Goal: Task Accomplishment & Management: Use online tool/utility

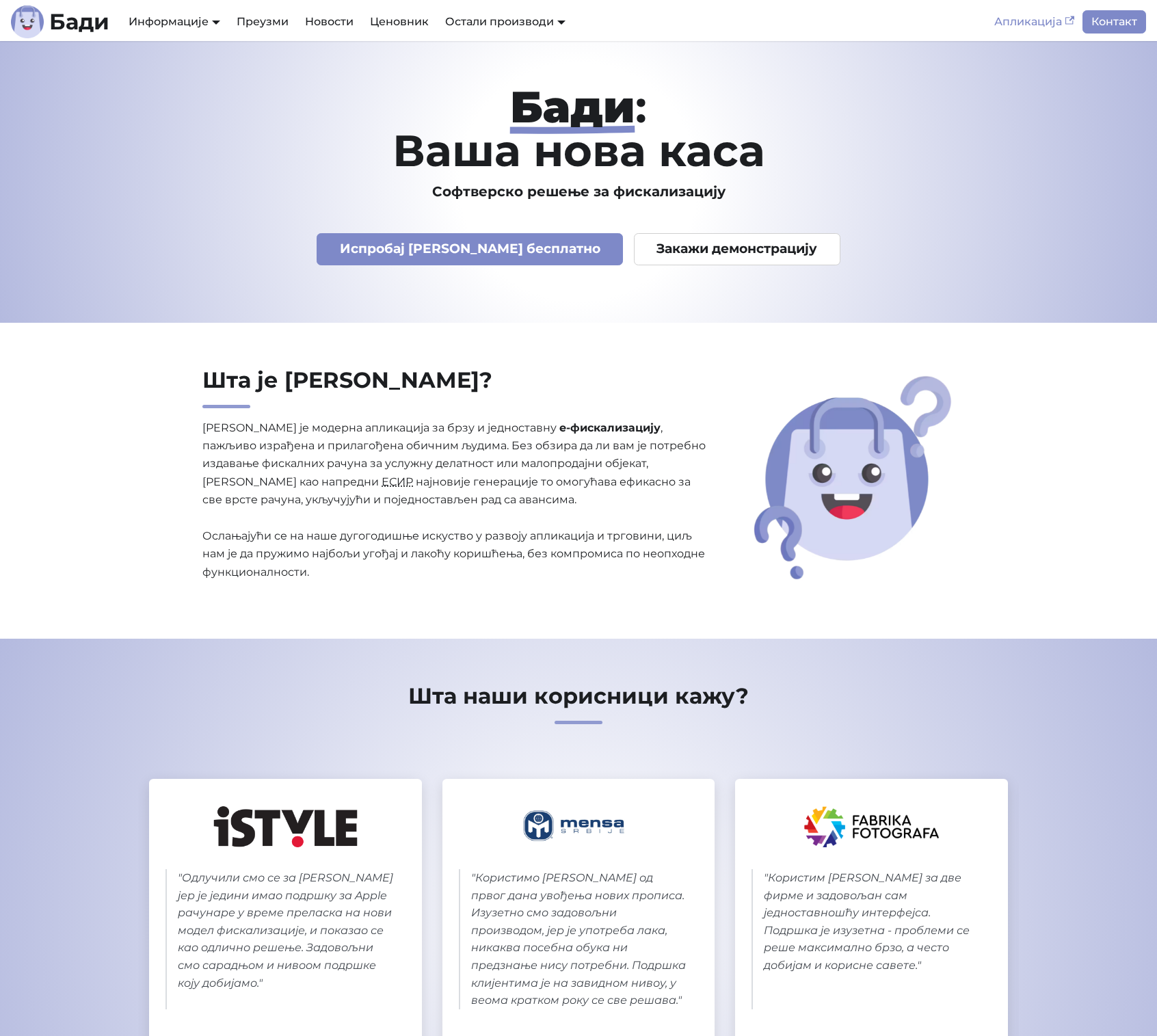
click at [1022, 27] on link "Апликација" at bounding box center [1034, 22] width 97 height 23
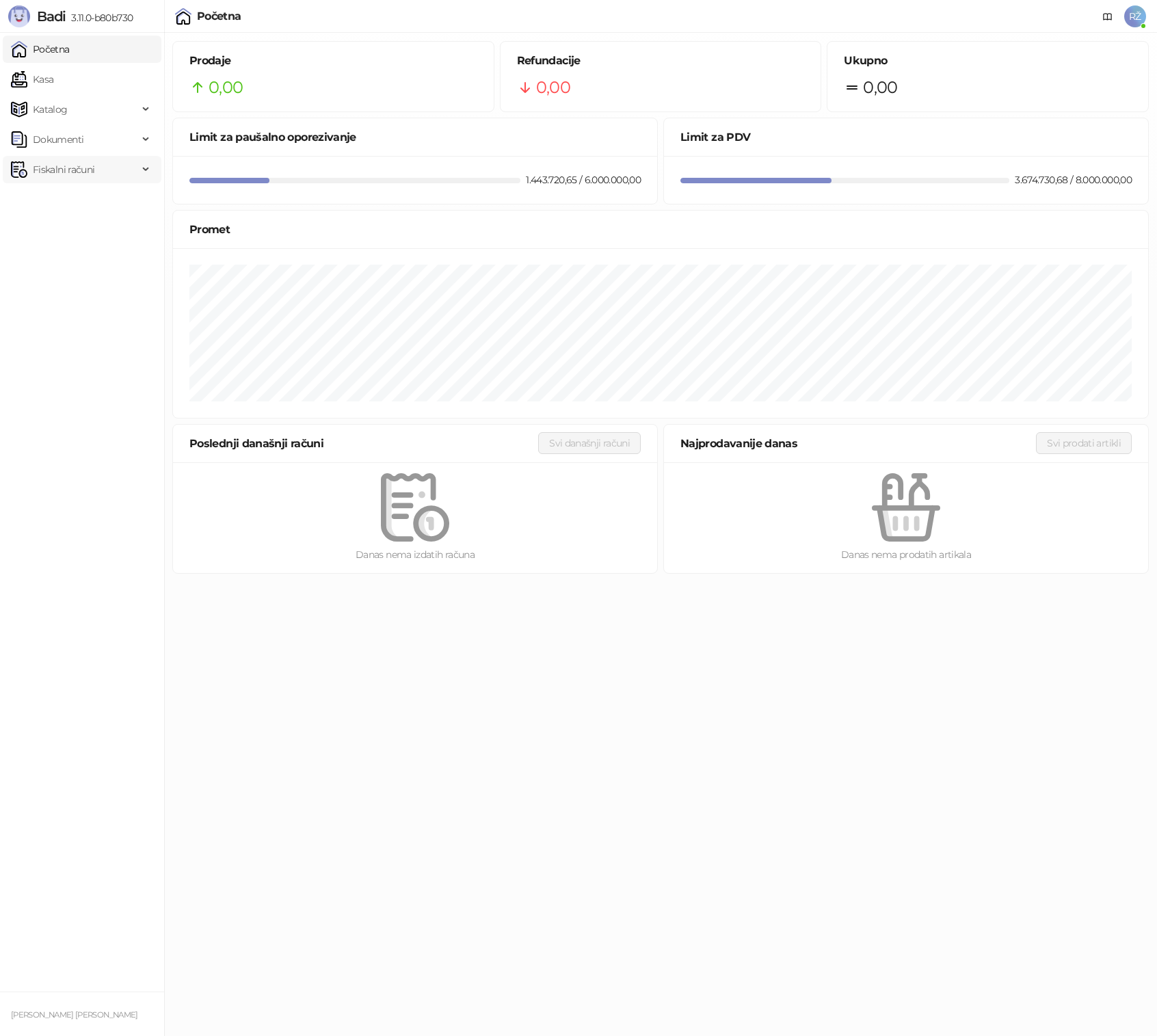
click at [77, 177] on span "Fiskalni računi" at bounding box center [64, 169] width 62 height 27
drag, startPoint x: 68, startPoint y: 209, endPoint x: 186, endPoint y: 25, distance: 218.6
click at [68, 209] on link "Izdati računi" at bounding box center [53, 199] width 74 height 27
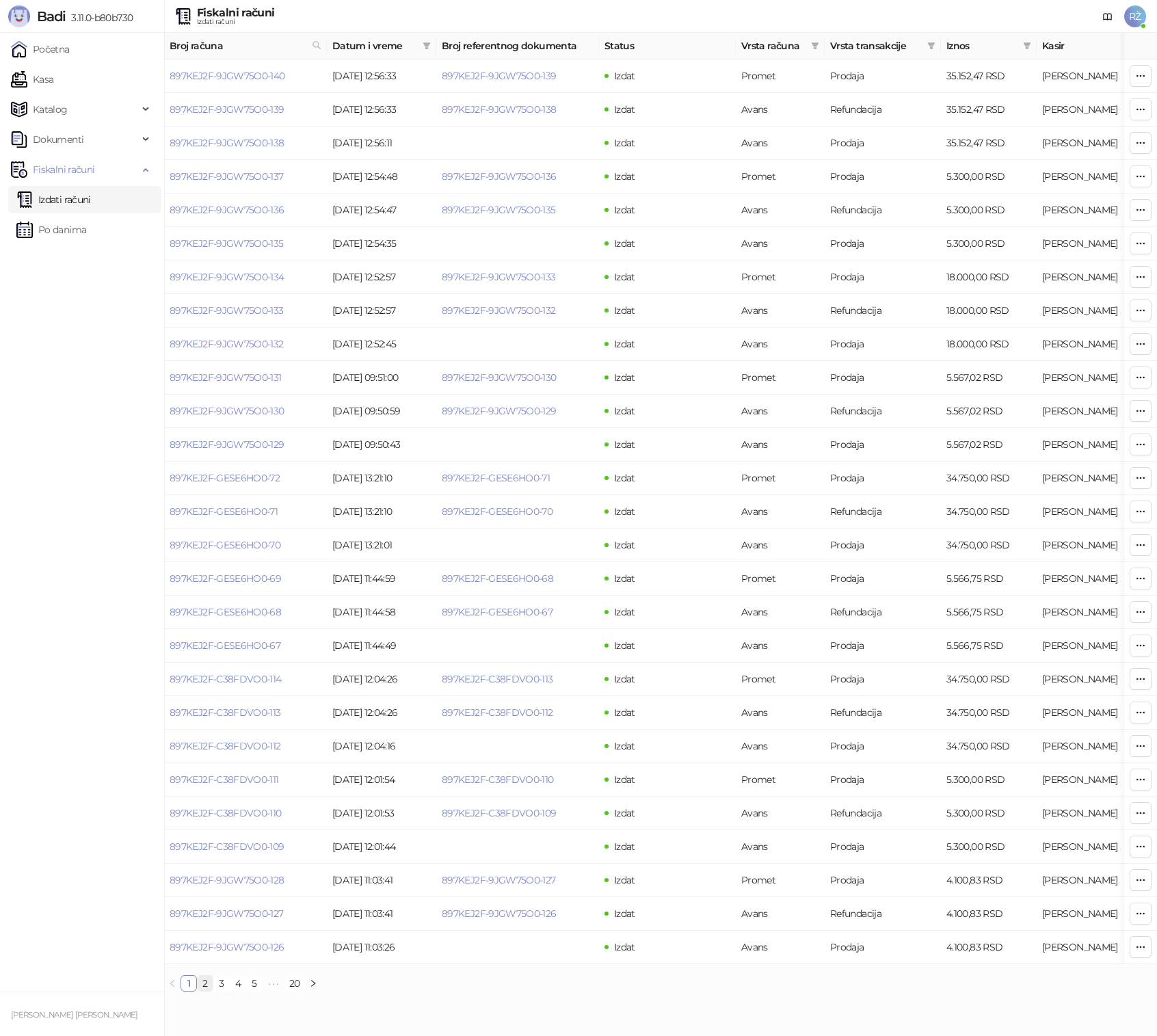
click at [207, 984] on link "2" at bounding box center [205, 983] width 15 height 15
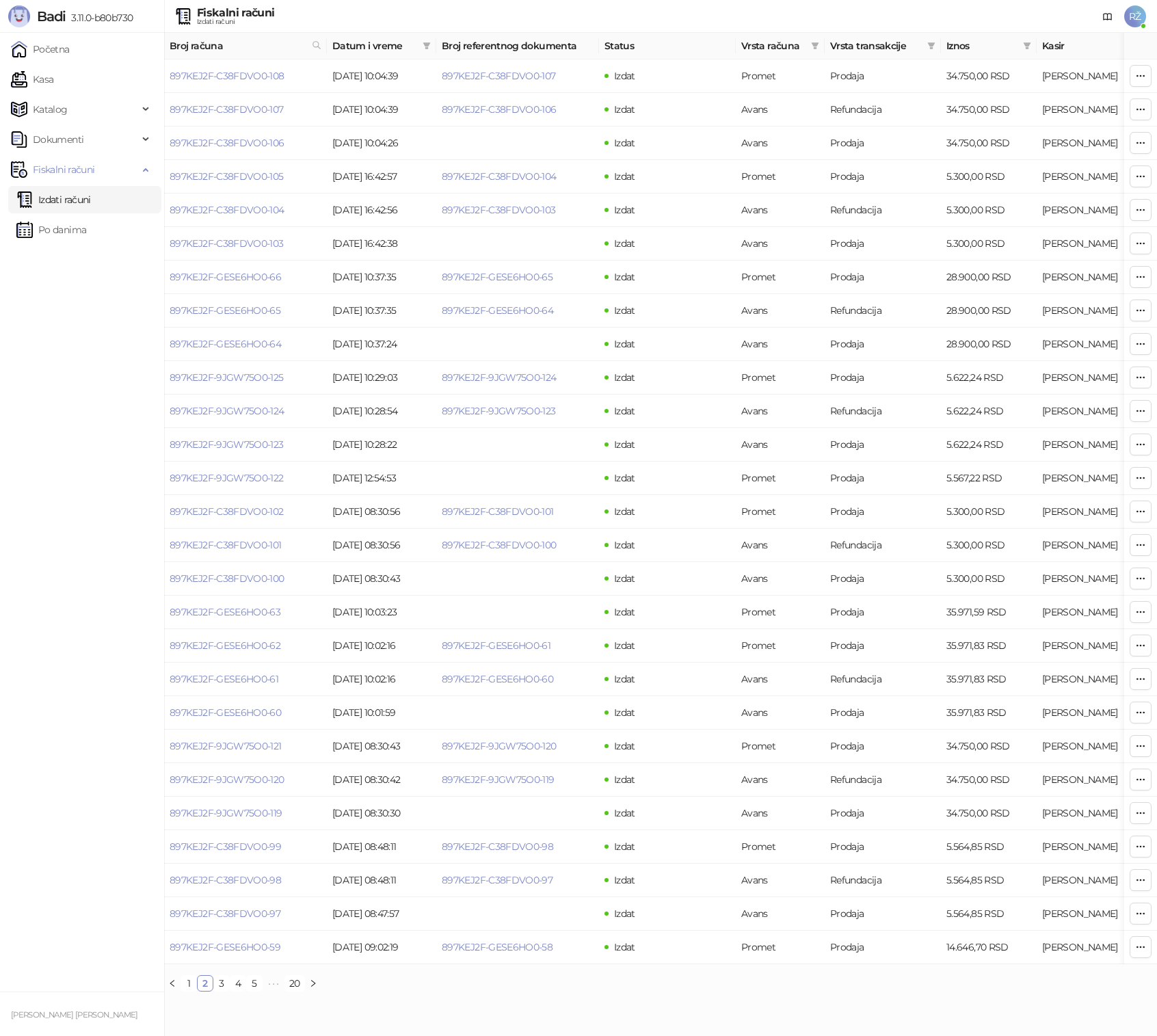
click at [188, 980] on link "1" at bounding box center [188, 983] width 15 height 15
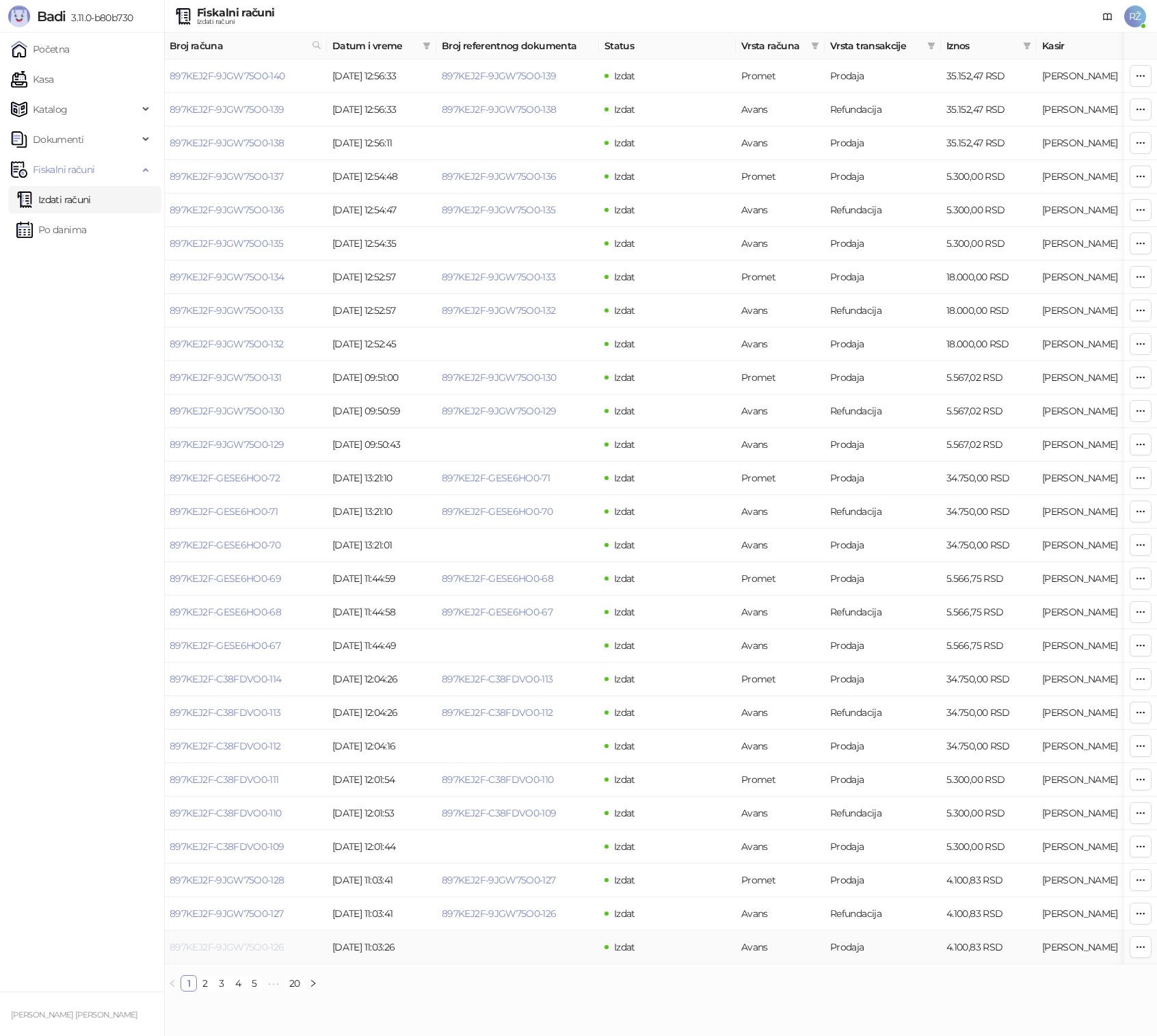
click at [215, 949] on link "897KEJ2F-9JGW75O0-126" at bounding box center [226, 946] width 115 height 13
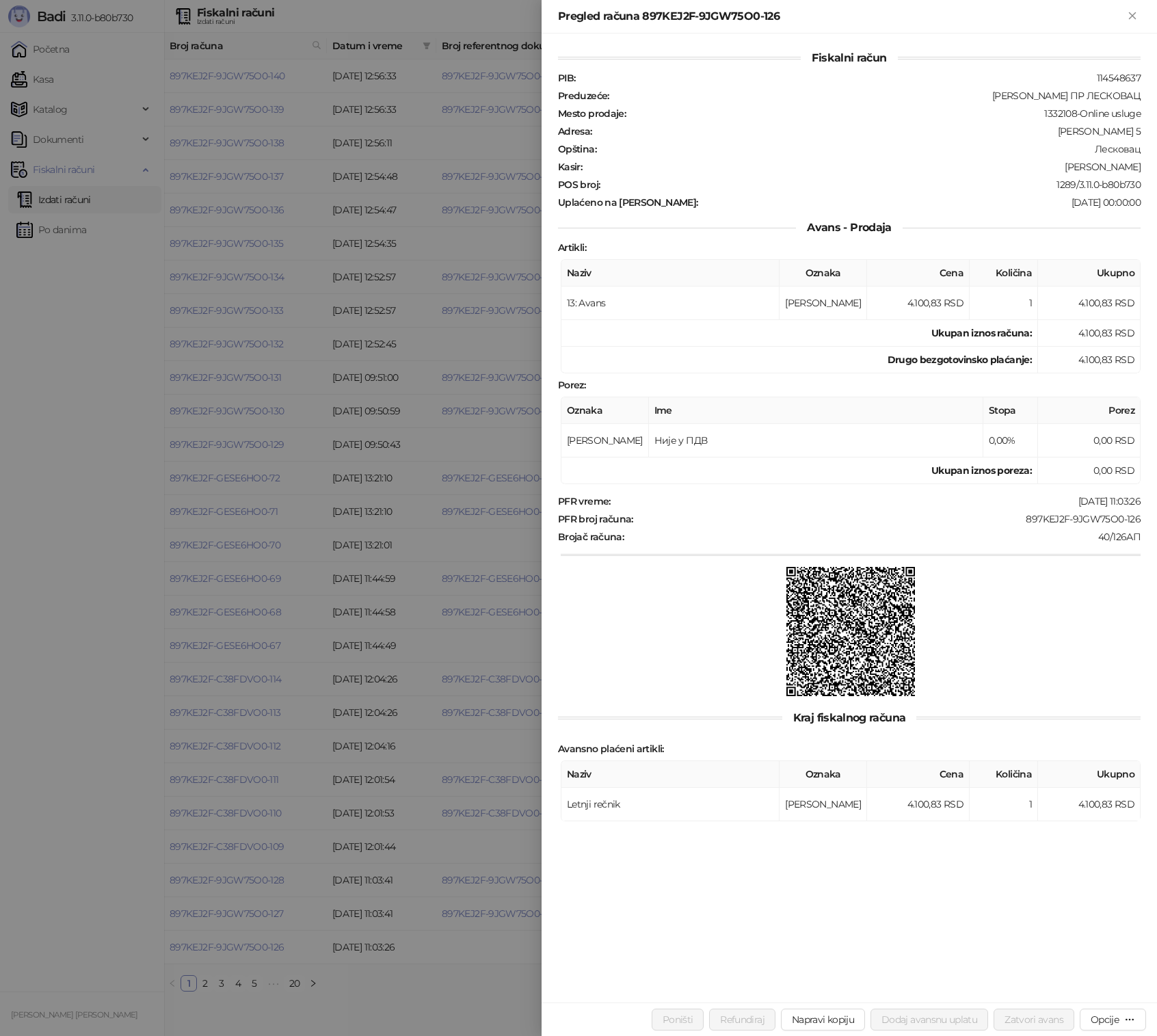
click at [35, 477] on div at bounding box center [578, 518] width 1157 height 1036
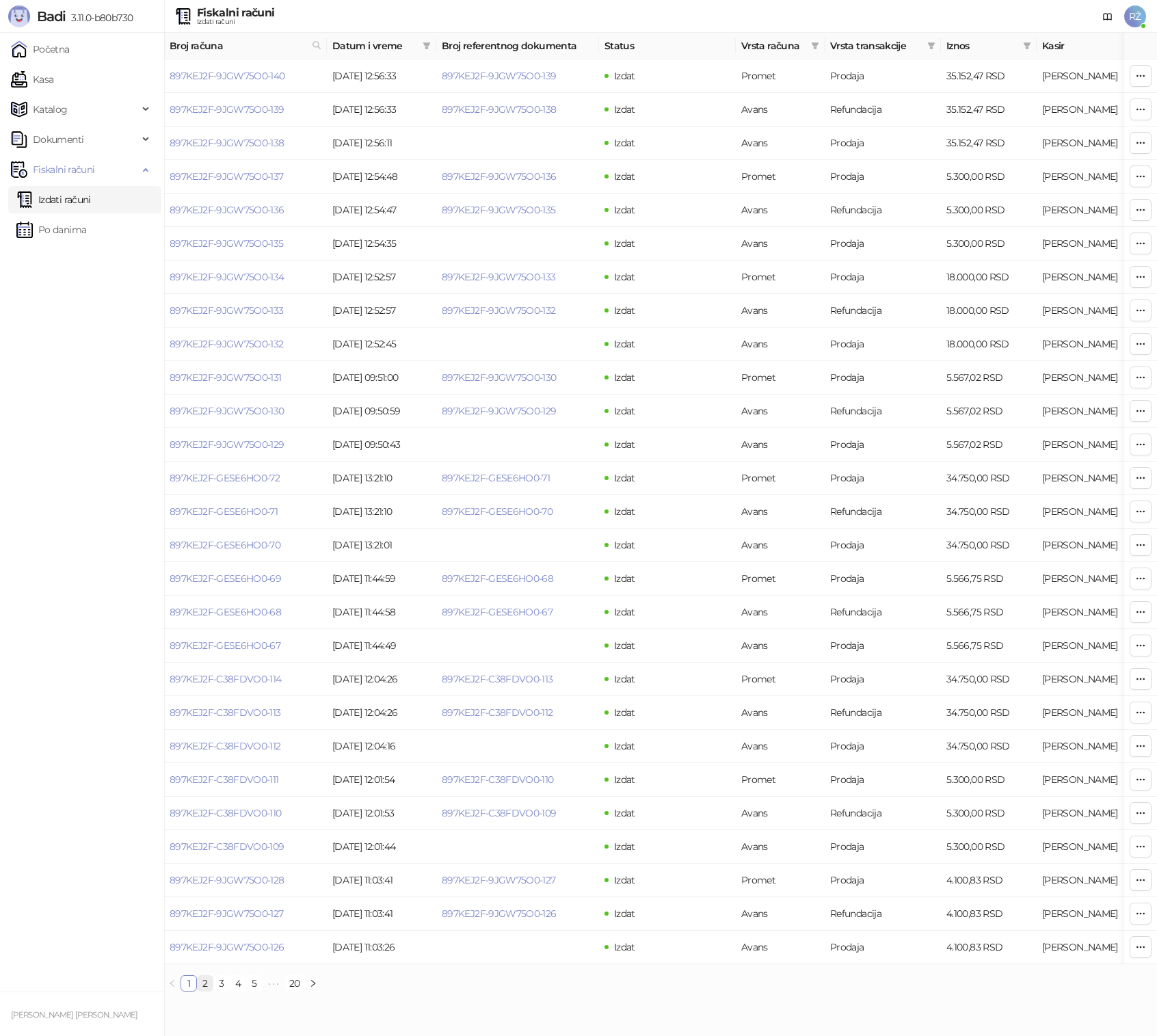
click at [208, 986] on link "2" at bounding box center [205, 983] width 15 height 15
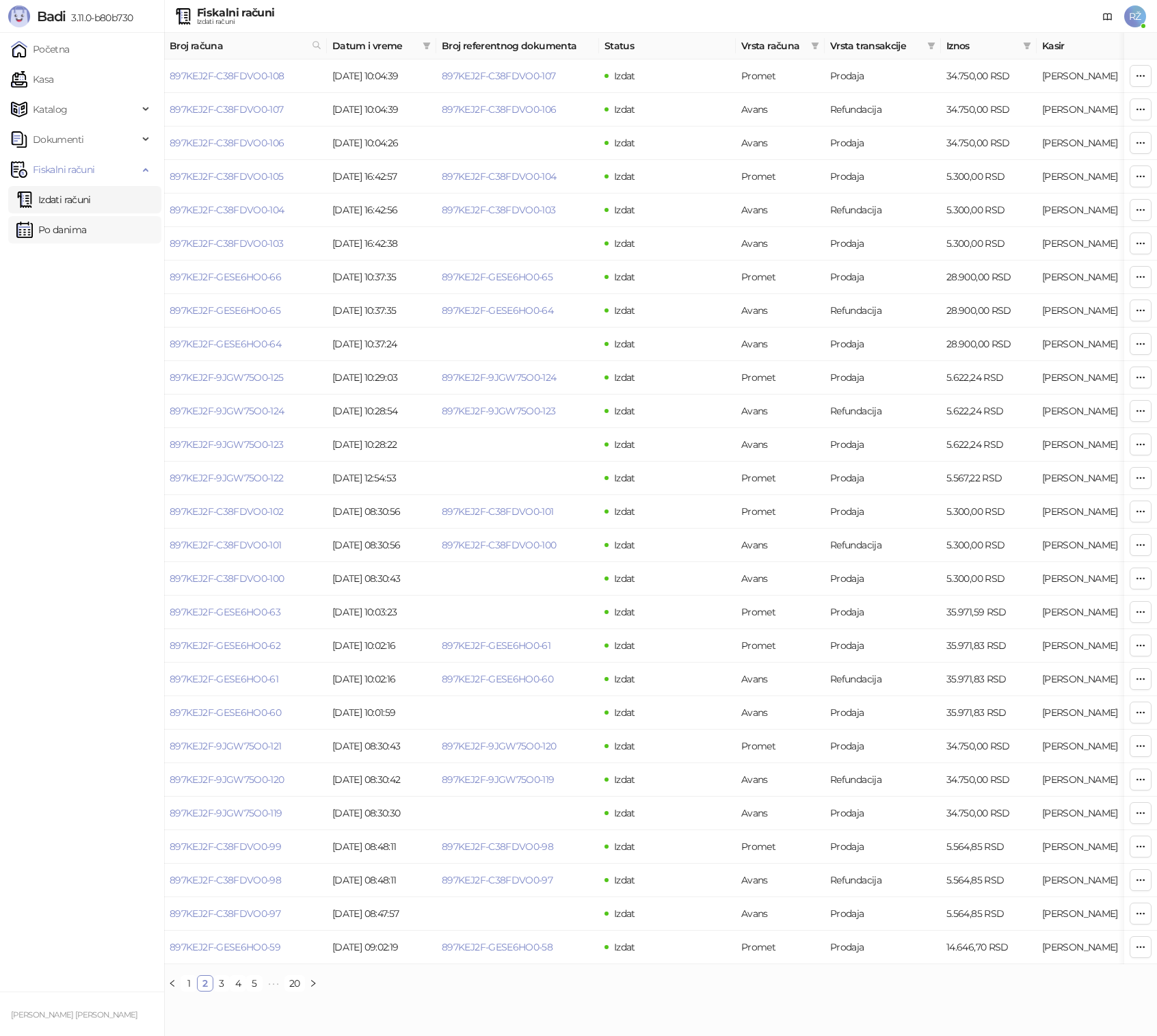
click at [57, 225] on link "Po danima" at bounding box center [51, 230] width 70 height 27
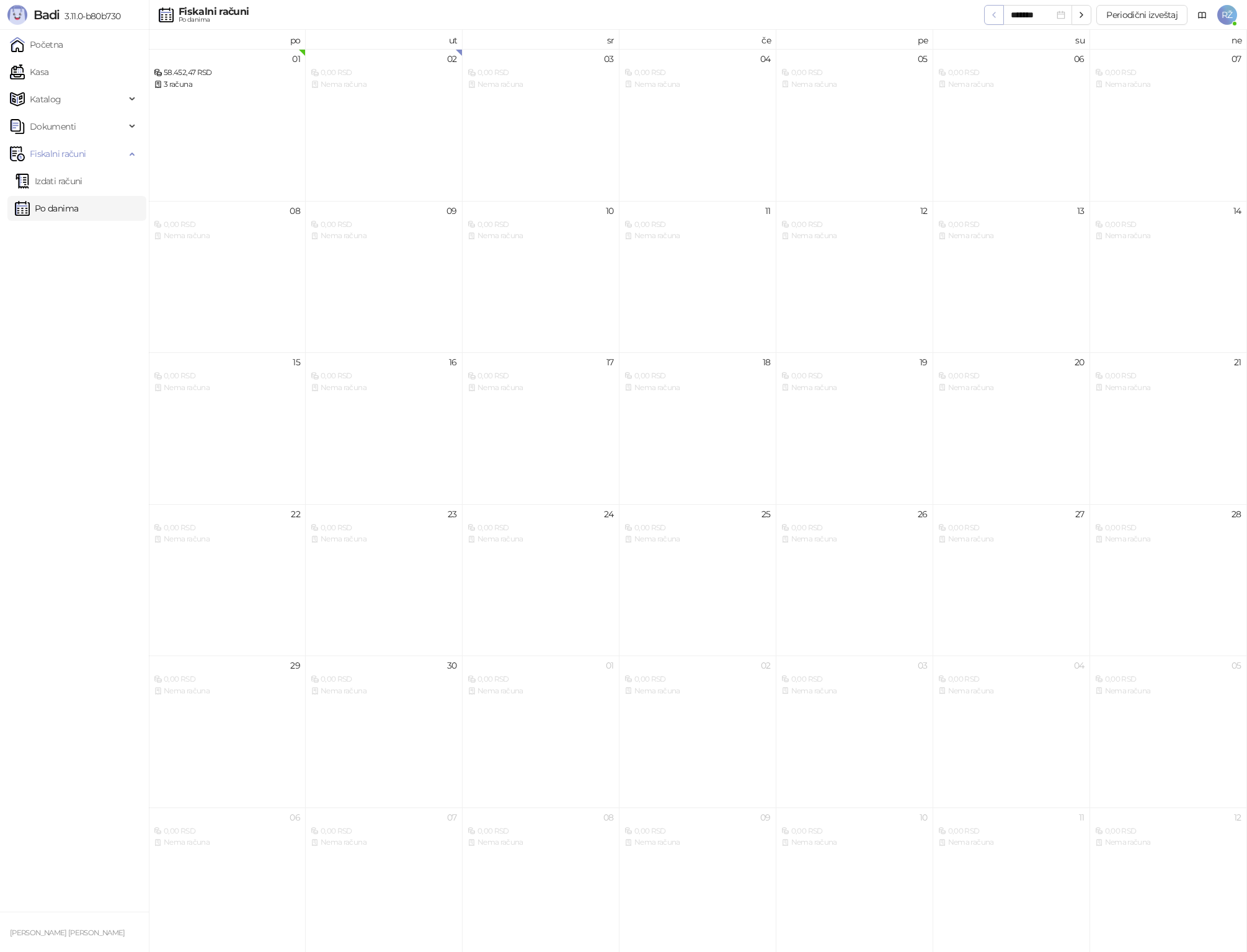
click at [993, 16] on icon "button" at bounding box center [994, 14] width 10 height 10
type input "*******"
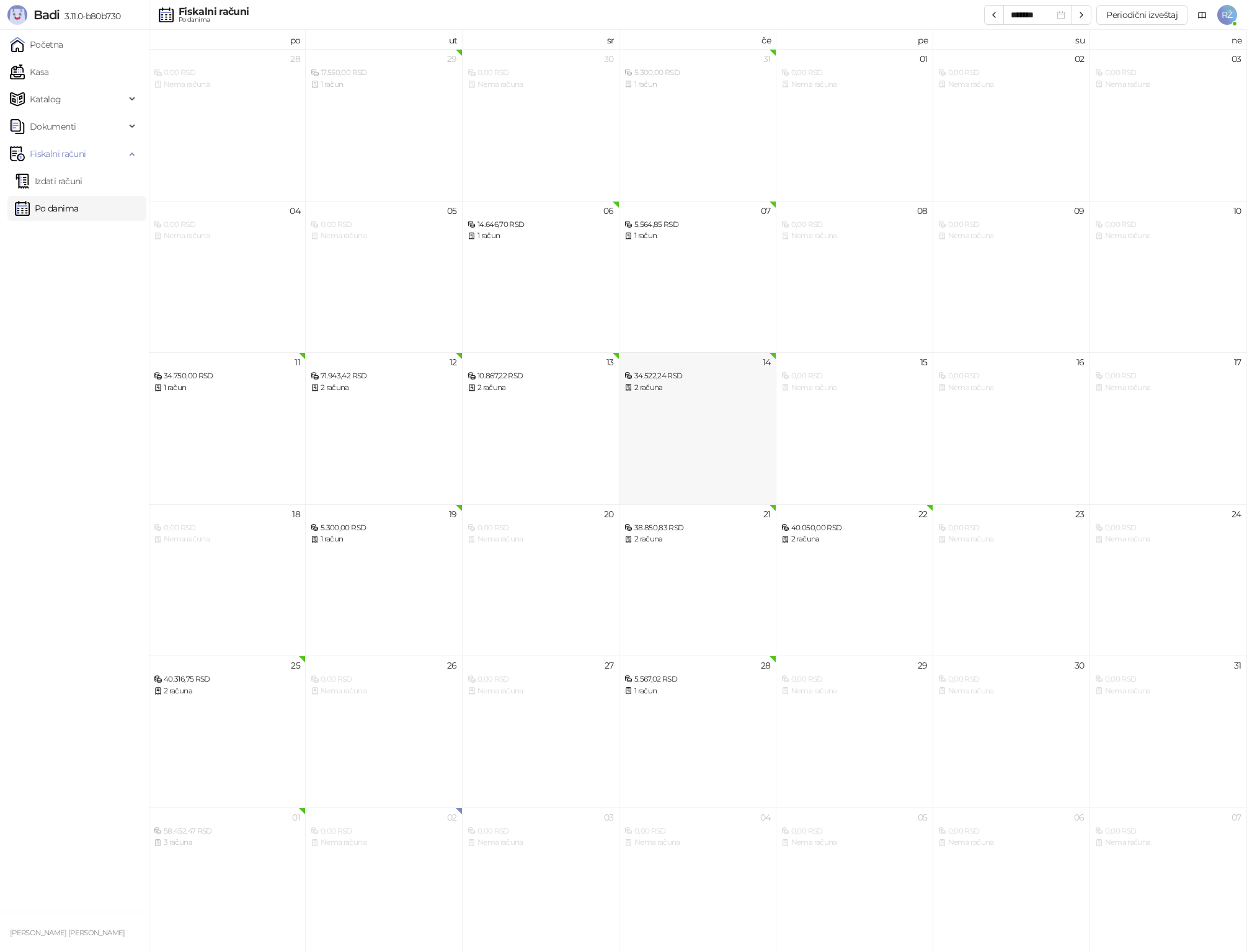
click at [657, 391] on div "2 računa" at bounding box center [697, 387] width 146 height 11
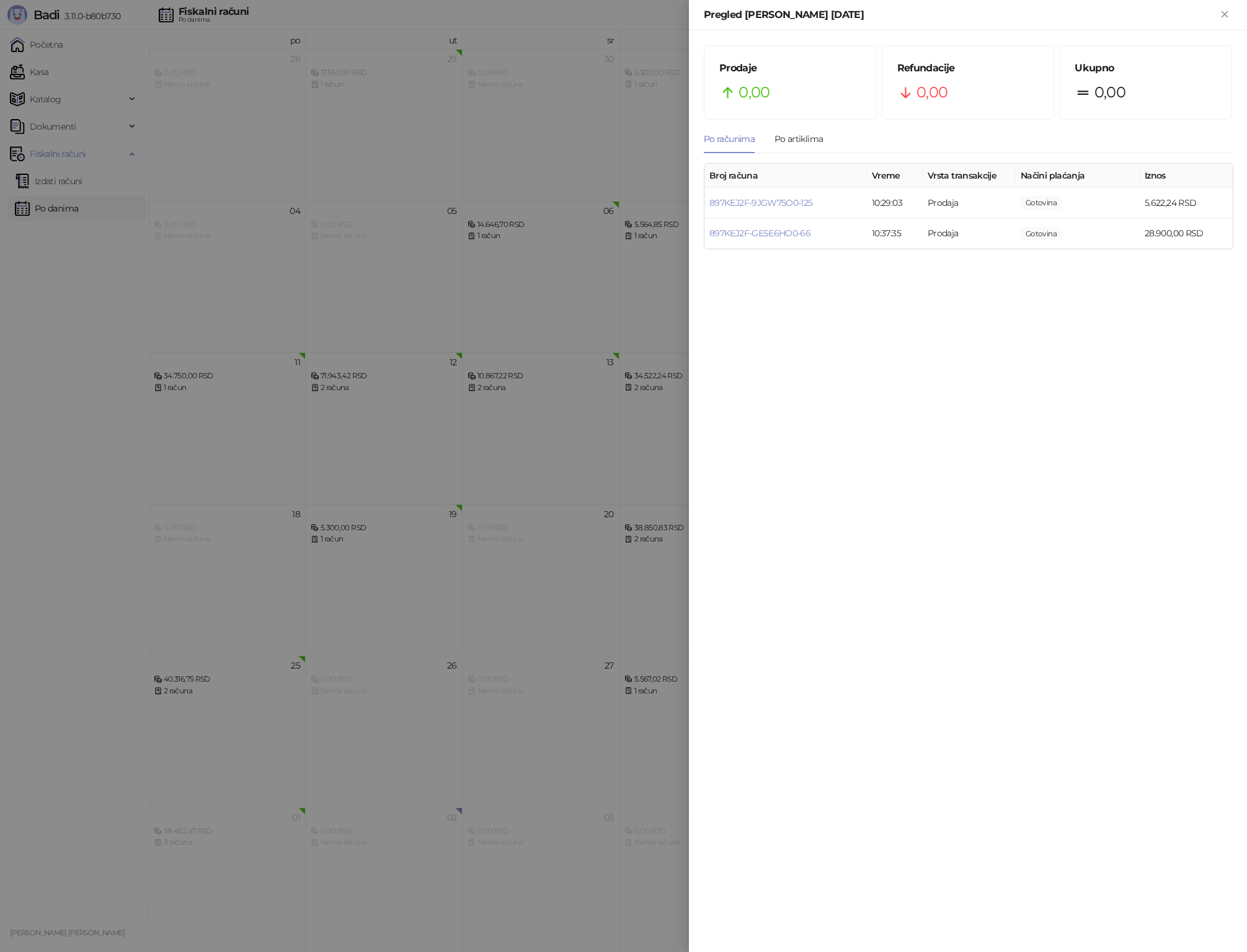
drag, startPoint x: 53, startPoint y: 419, endPoint x: 58, endPoint y: 412, distance: 8.6
click at [53, 419] on div at bounding box center [624, 476] width 1247 height 952
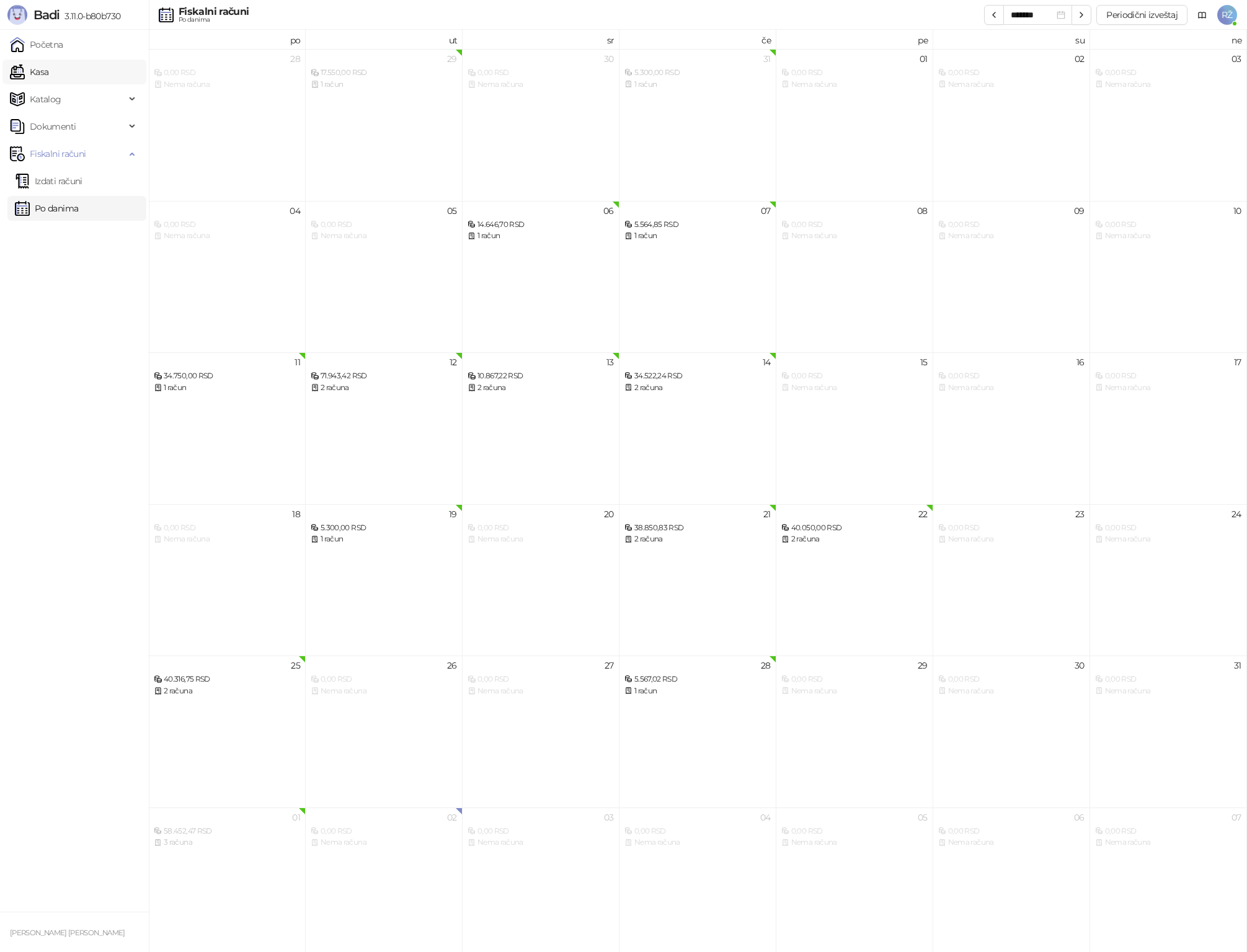
drag, startPoint x: 30, startPoint y: 67, endPoint x: 47, endPoint y: 72, distance: 17.7
click at [30, 67] on link "Kasa" at bounding box center [29, 72] width 39 height 25
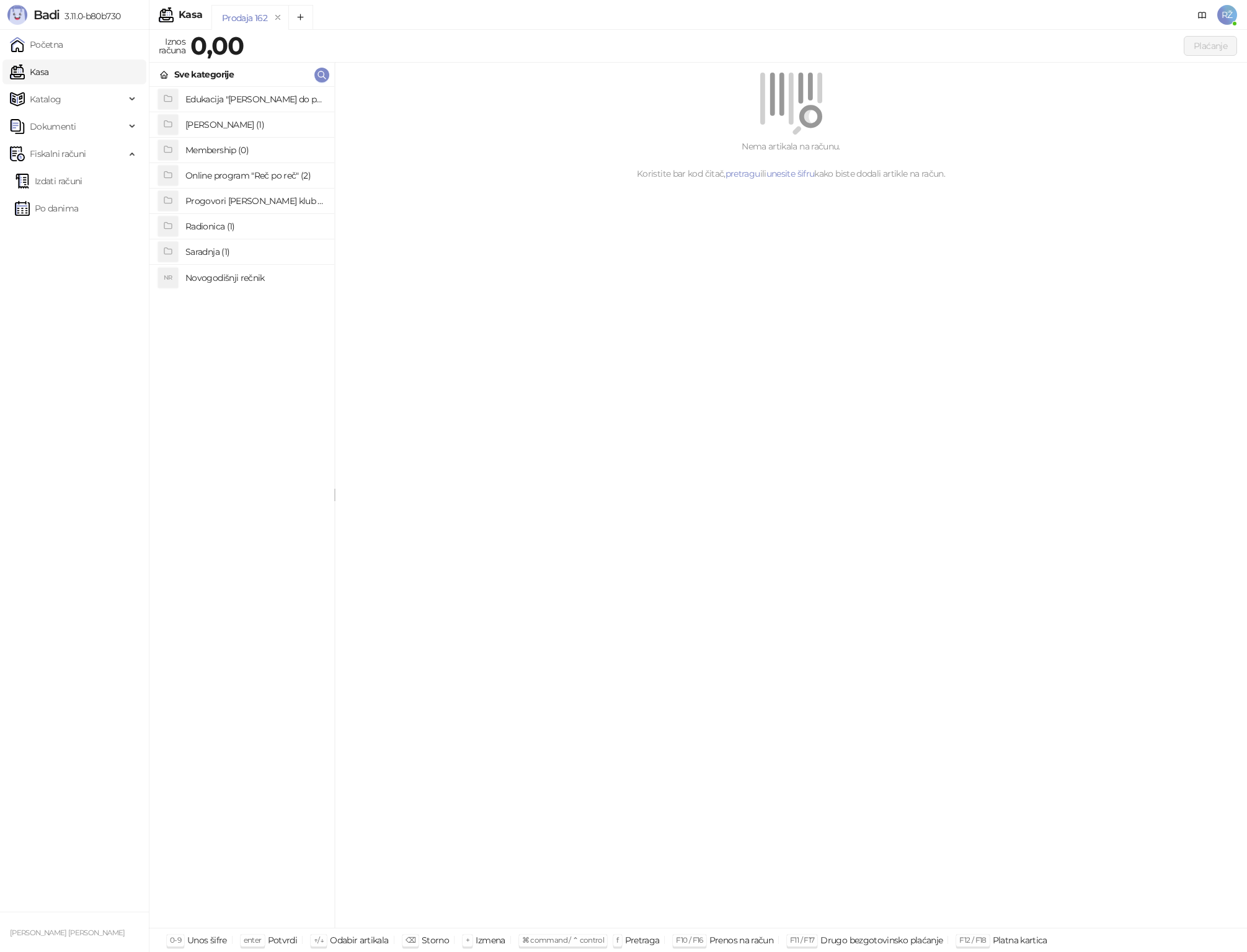
click at [262, 95] on h4 "Edukacija "Lako do prvih reči" (2)" at bounding box center [254, 99] width 139 height 20
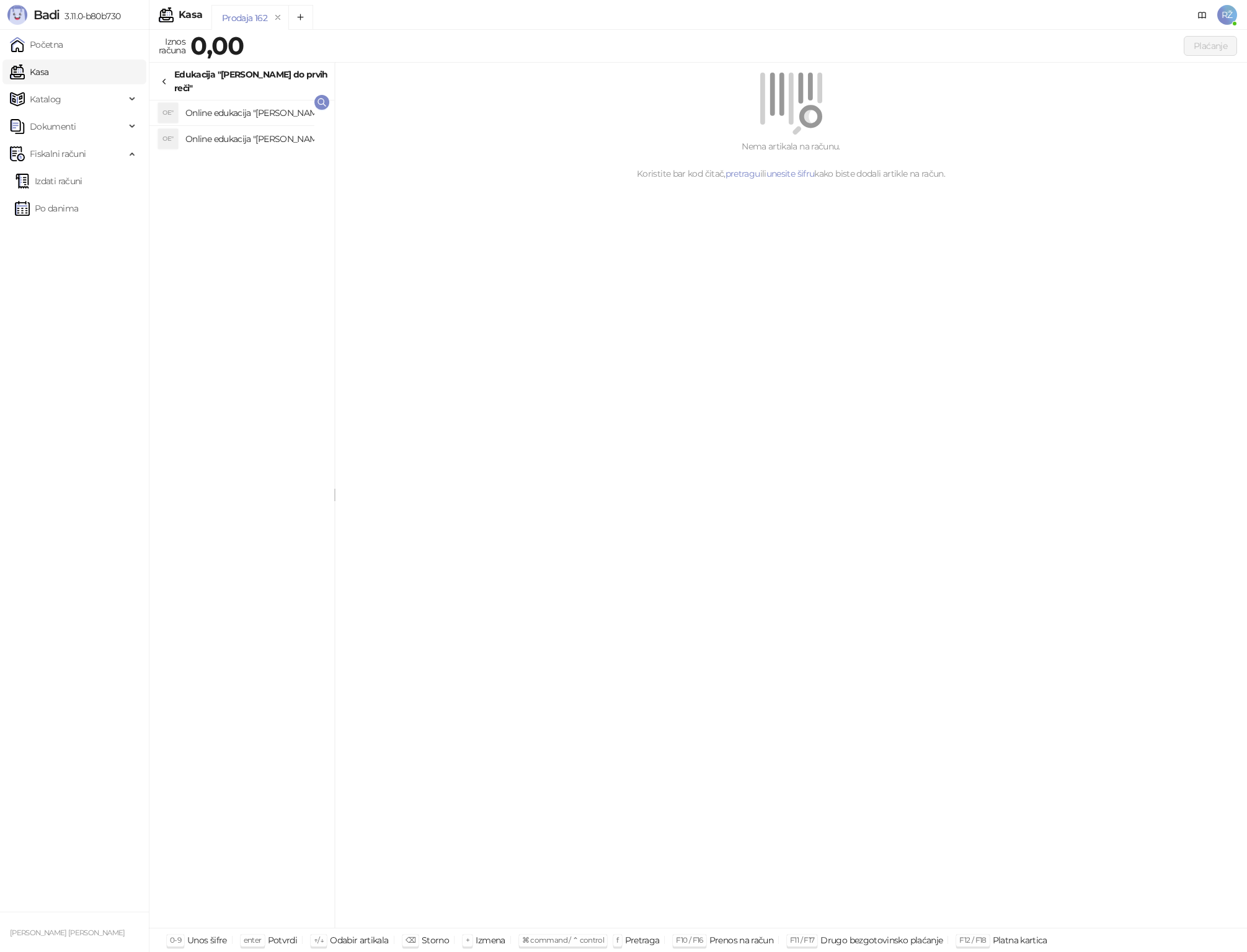
click at [273, 129] on h4 "Online edukacija "Lako do prvih reči" EUR" at bounding box center [254, 139] width 139 height 20
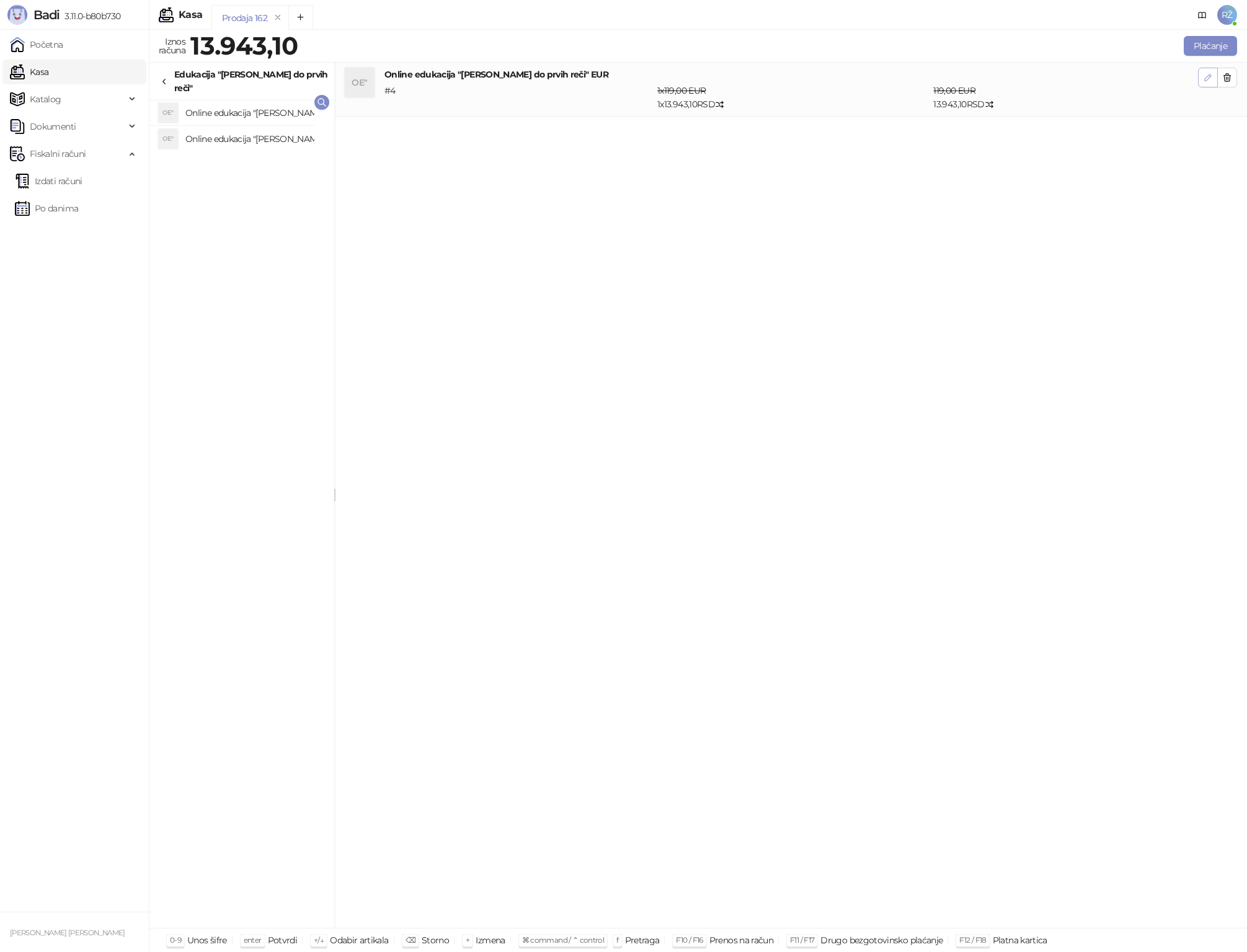
click at [1049, 80] on icon "button" at bounding box center [1208, 77] width 10 height 10
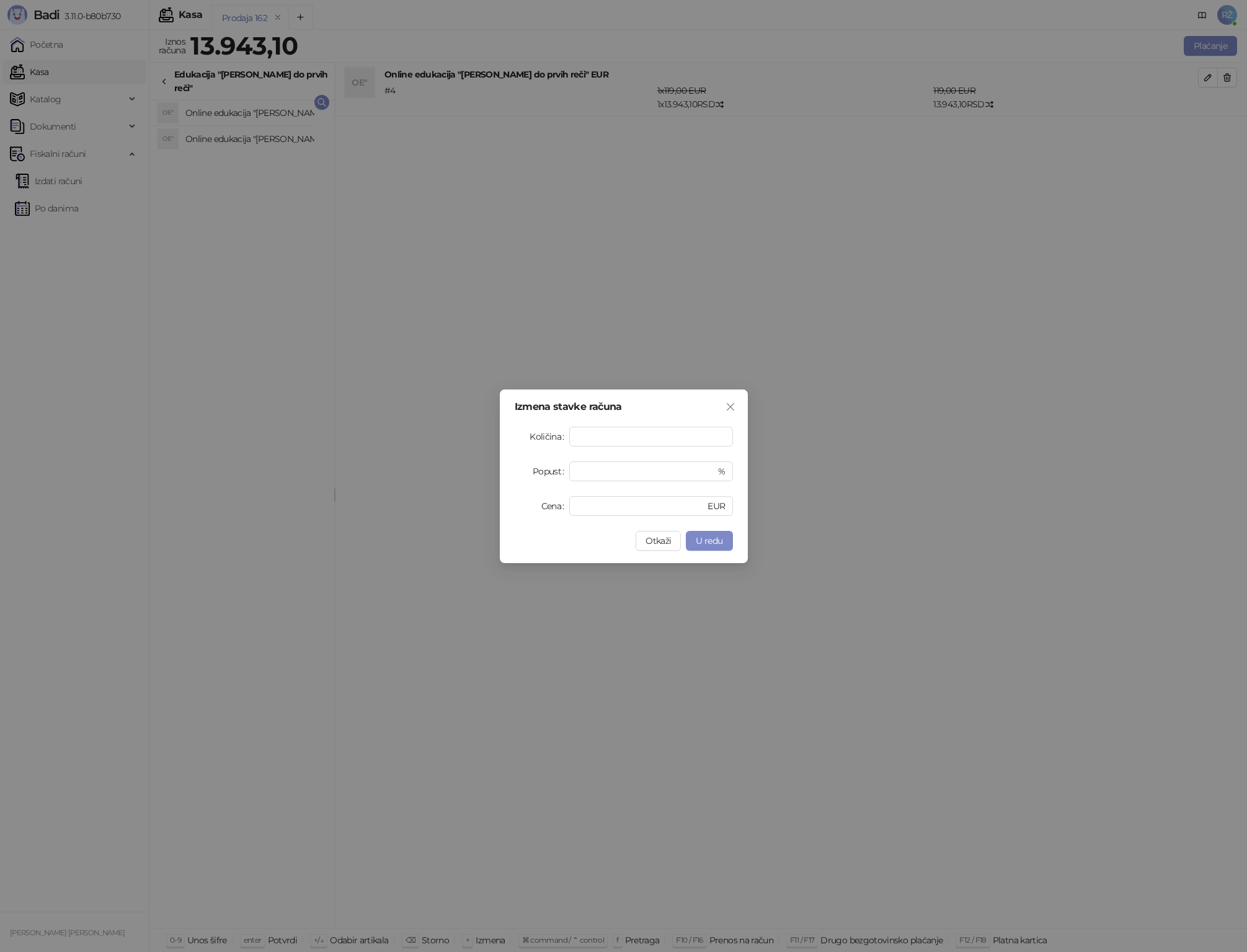
drag, startPoint x: 731, startPoint y: 407, endPoint x: 1082, endPoint y: 162, distance: 428.0
click at [732, 407] on icon "close" at bounding box center [730, 406] width 10 height 10
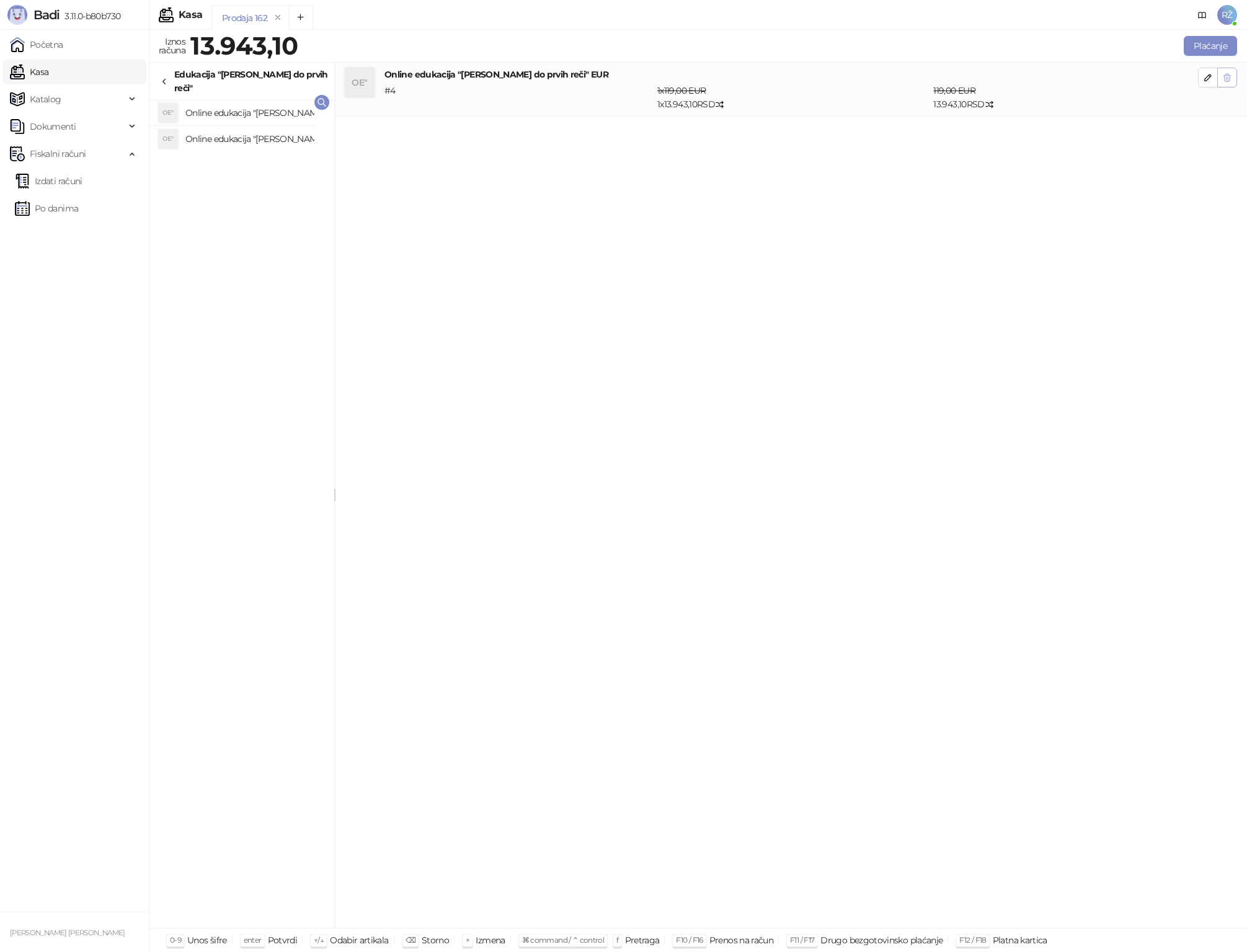
click at [1049, 79] on button "button" at bounding box center [1227, 77] width 20 height 20
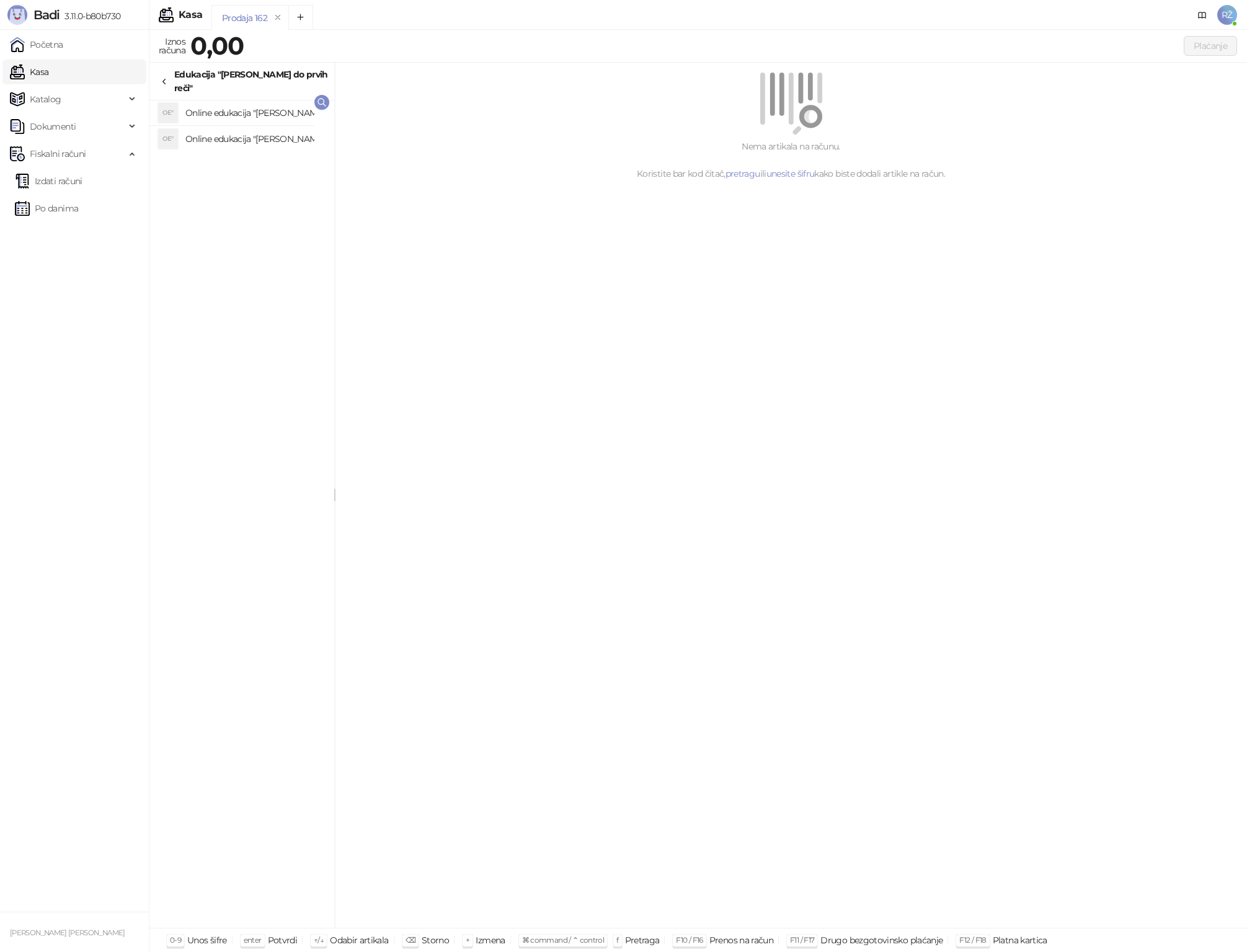
click at [274, 103] on h4 "Online edukacija "Lako do prvih reči"" at bounding box center [254, 112] width 139 height 20
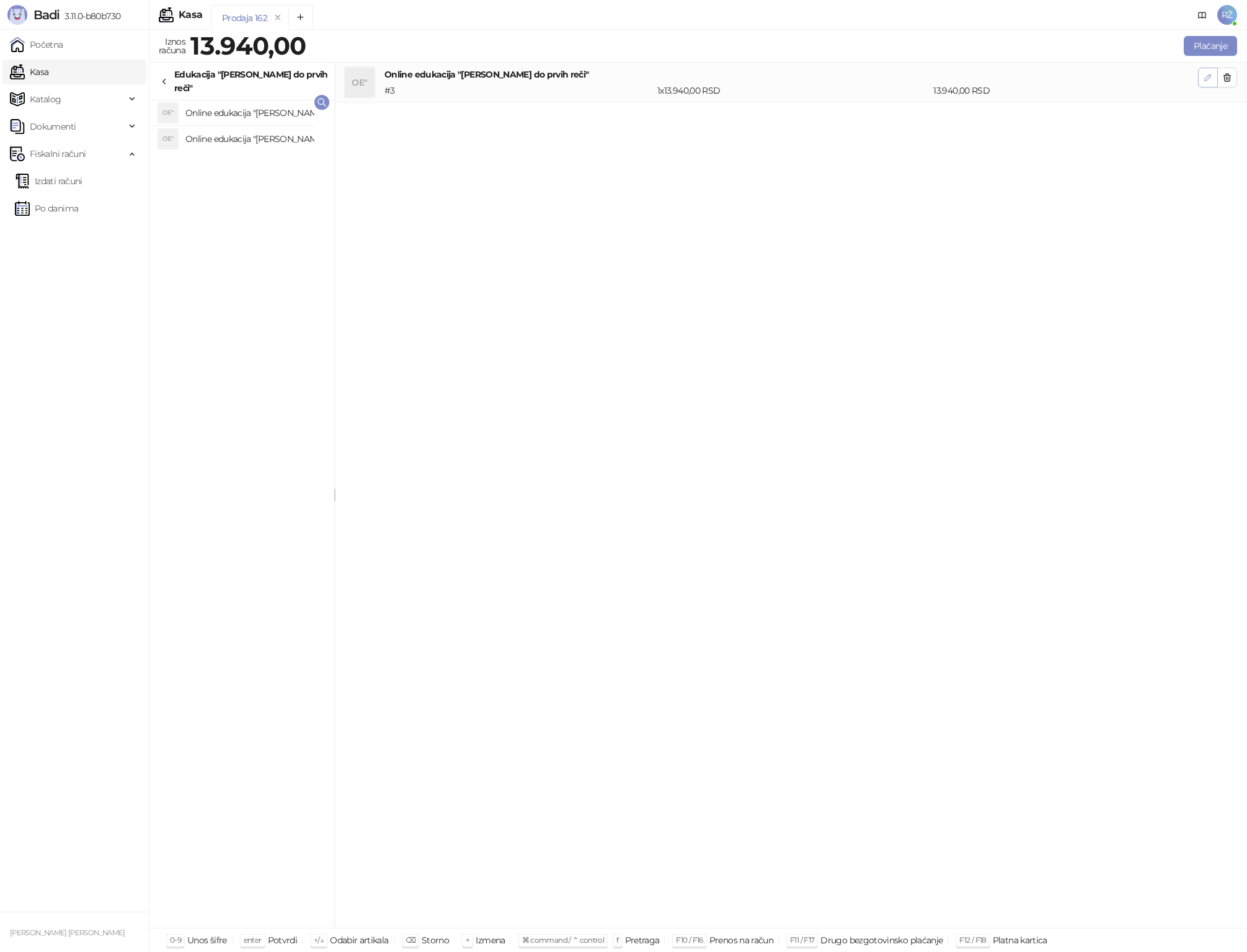
click at [1049, 82] on icon "button" at bounding box center [1208, 77] width 10 height 10
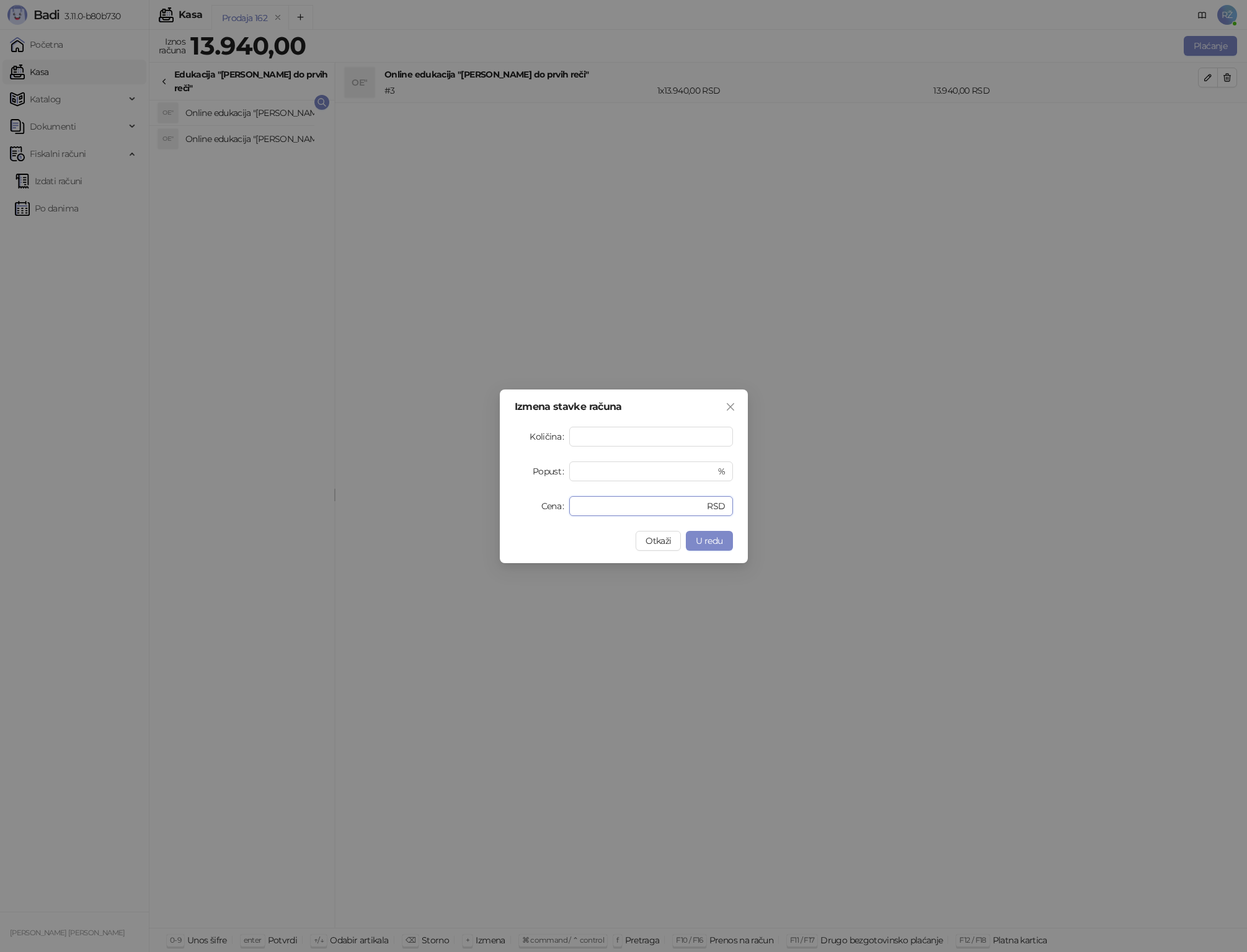
drag, startPoint x: 605, startPoint y: 507, endPoint x: 530, endPoint y: 508, distance: 75.0
click at [531, 508] on div "Cena ***** RSD" at bounding box center [624, 506] width 218 height 20
type input "*****"
click at [716, 543] on span "U redu" at bounding box center [709, 540] width 26 height 11
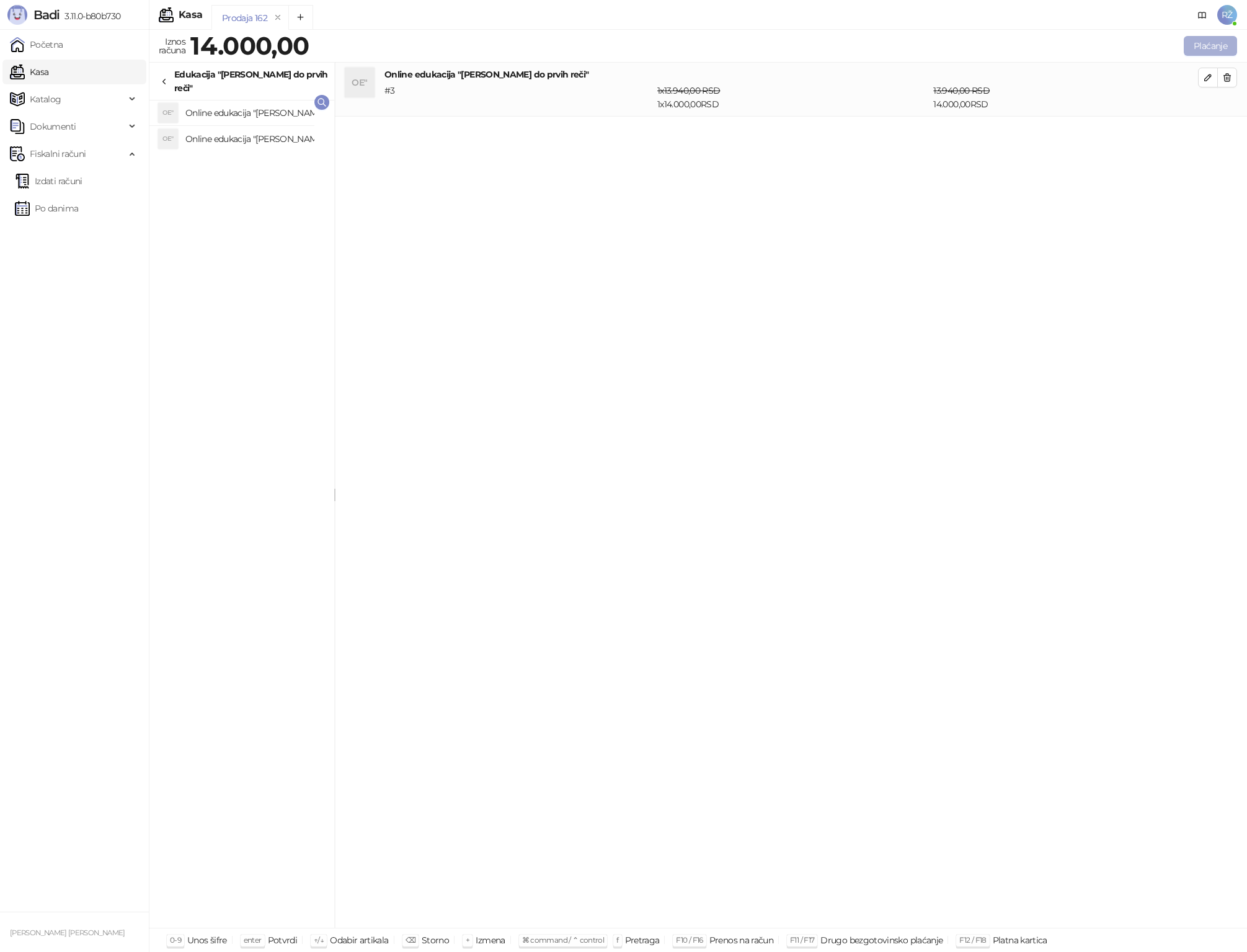
click at [1049, 47] on button "Plaćanje" at bounding box center [1210, 46] width 53 height 20
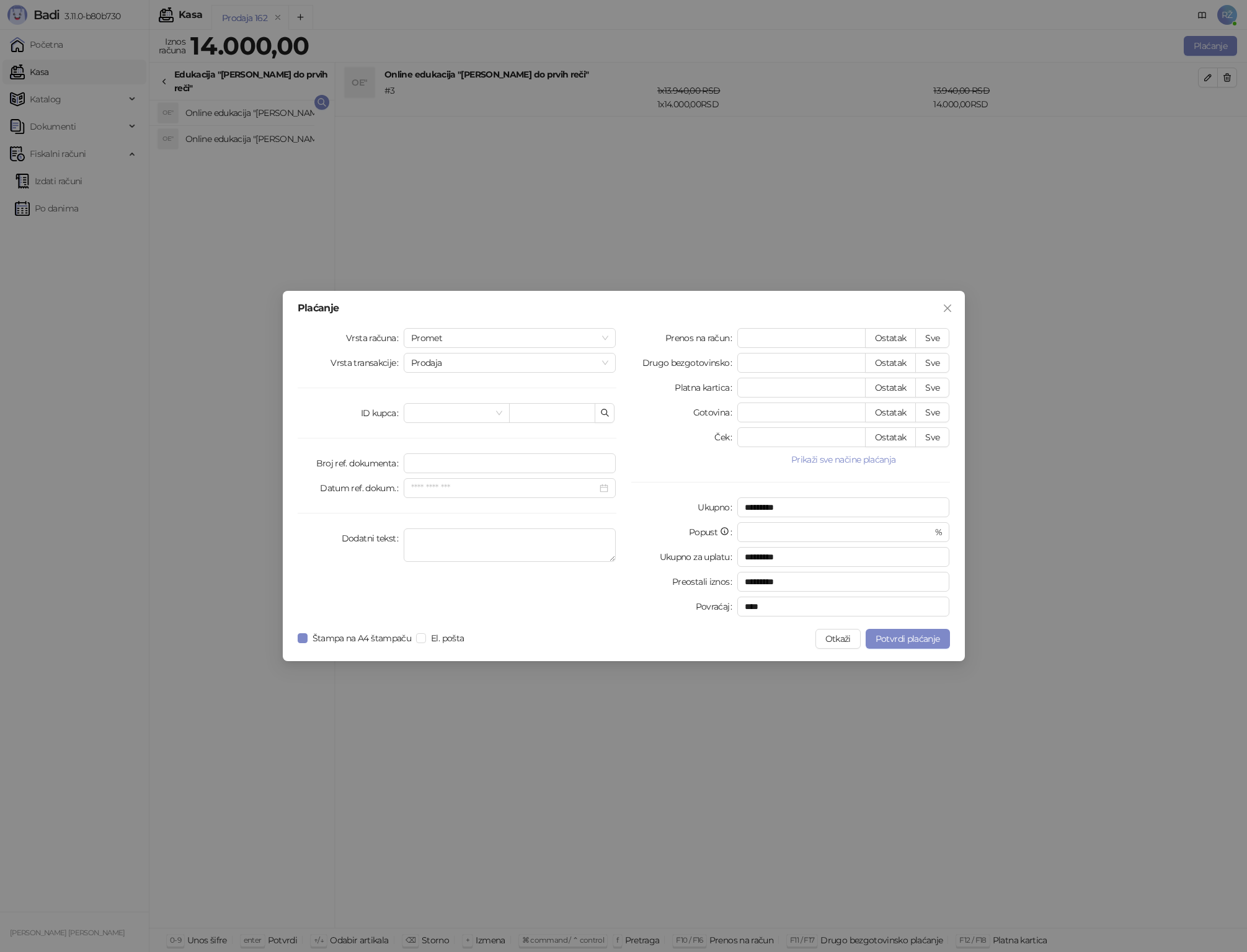
drag, startPoint x: 928, startPoint y: 337, endPoint x: 662, endPoint y: 342, distance: 266.0
click at [927, 337] on button "Sve" at bounding box center [932, 337] width 34 height 20
type input "*****"
type input "****"
click at [541, 340] on span "Promet" at bounding box center [510, 337] width 198 height 18
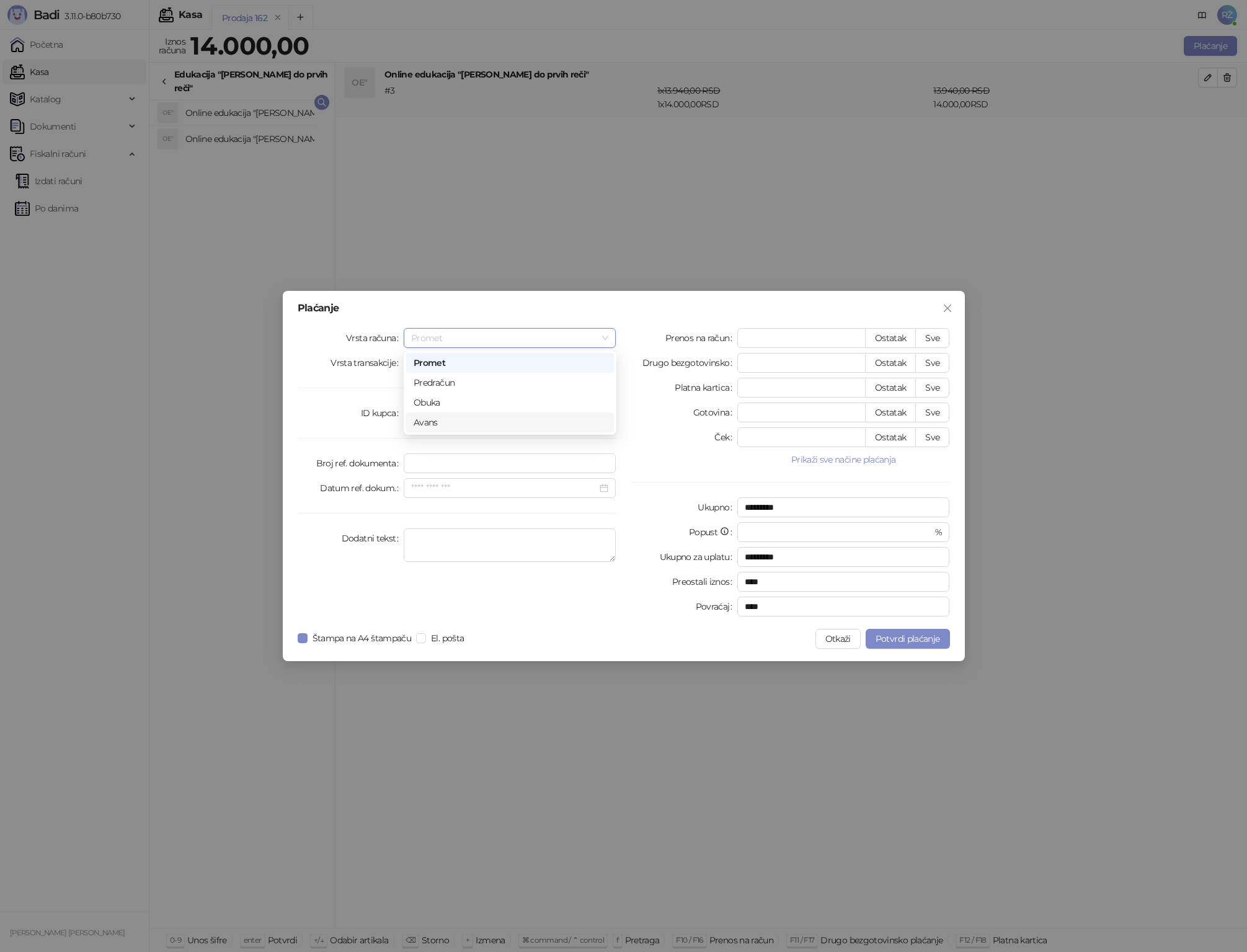
click at [444, 421] on div "Avans" at bounding box center [510, 423] width 193 height 14
click at [607, 414] on div at bounding box center [510, 413] width 198 height 14
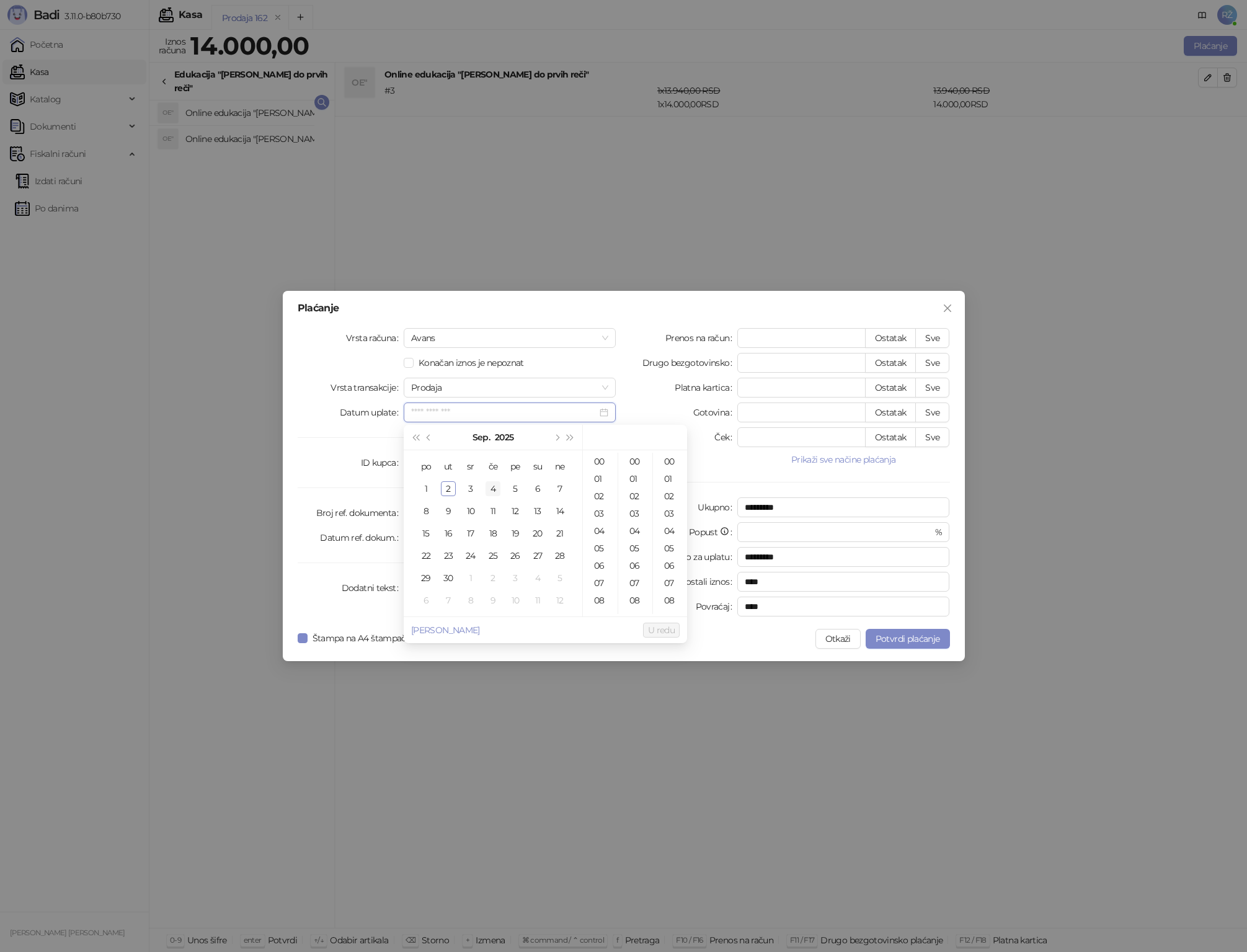
type input "**********"
click at [424, 436] on button "Prethodni mesec (PageUp)" at bounding box center [430, 437] width 14 height 25
click at [497, 533] on div "14" at bounding box center [493, 533] width 15 height 15
type input "**********"
drag, startPoint x: 662, startPoint y: 636, endPoint x: 603, endPoint y: 635, distance: 59.0
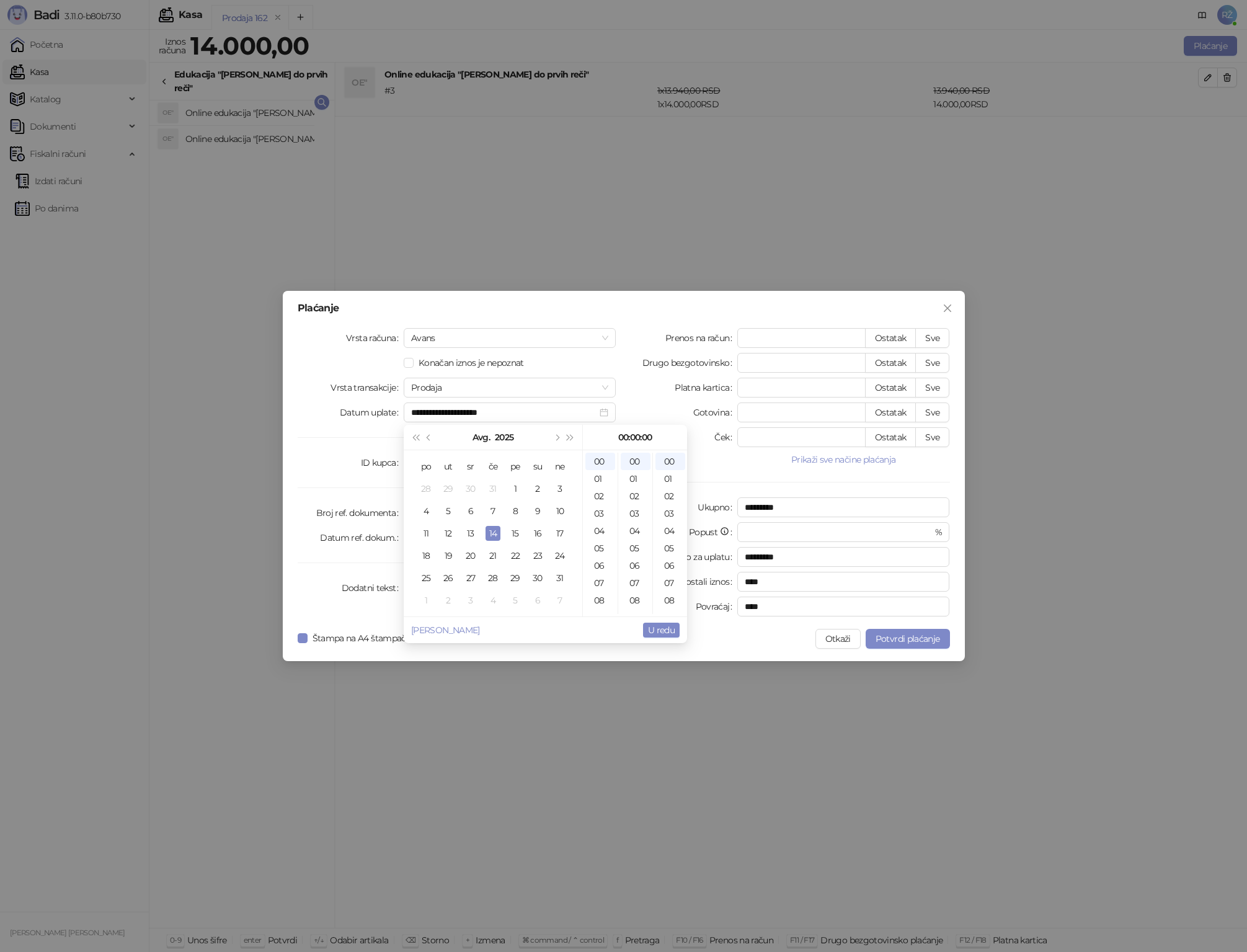
click at [662, 636] on button "U redu" at bounding box center [661, 629] width 37 height 15
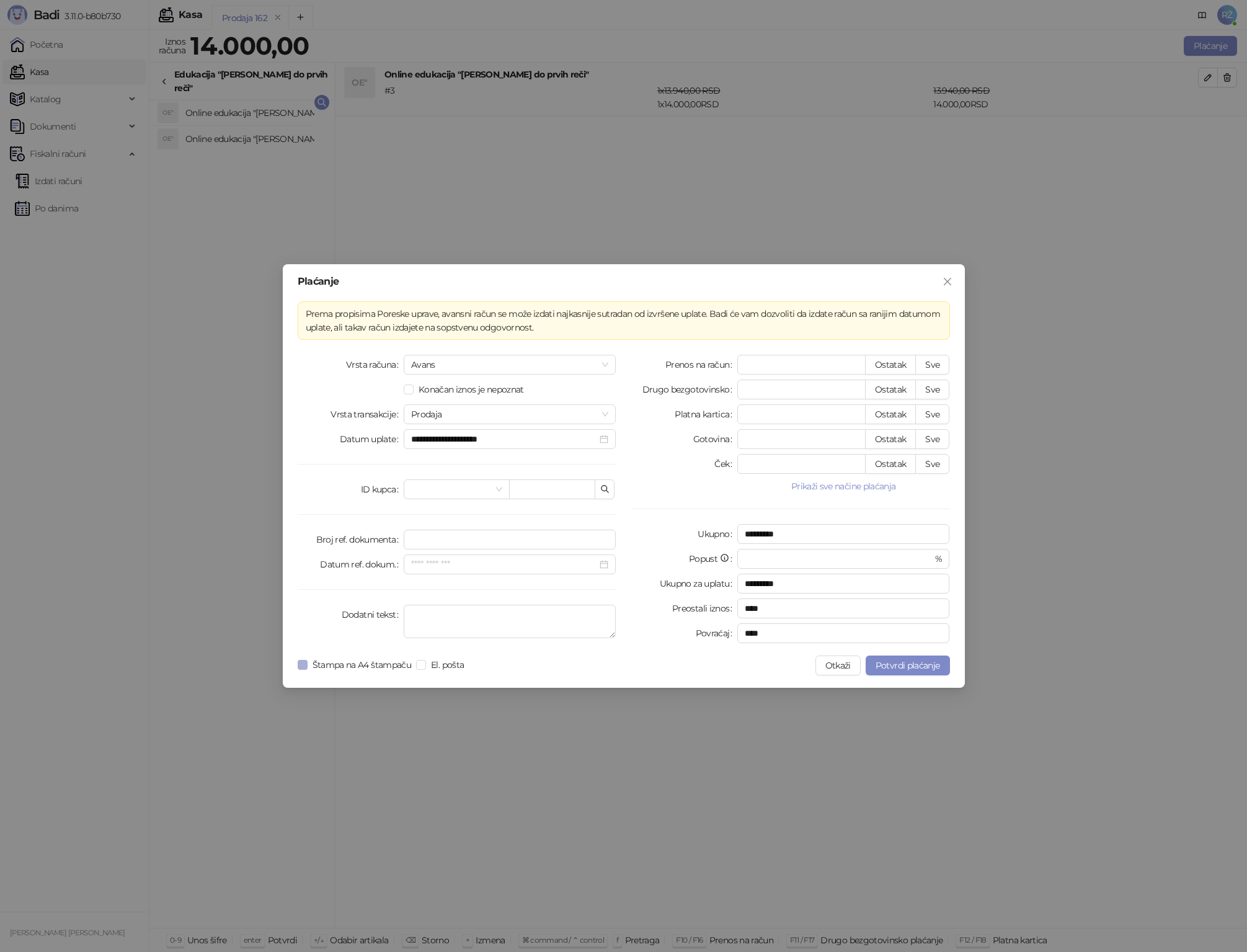
click at [357, 666] on span "Štampa na A4 štampaču" at bounding box center [362, 664] width 109 height 14
click at [908, 667] on span "Potvrdi plaćanje" at bounding box center [909, 665] width 65 height 11
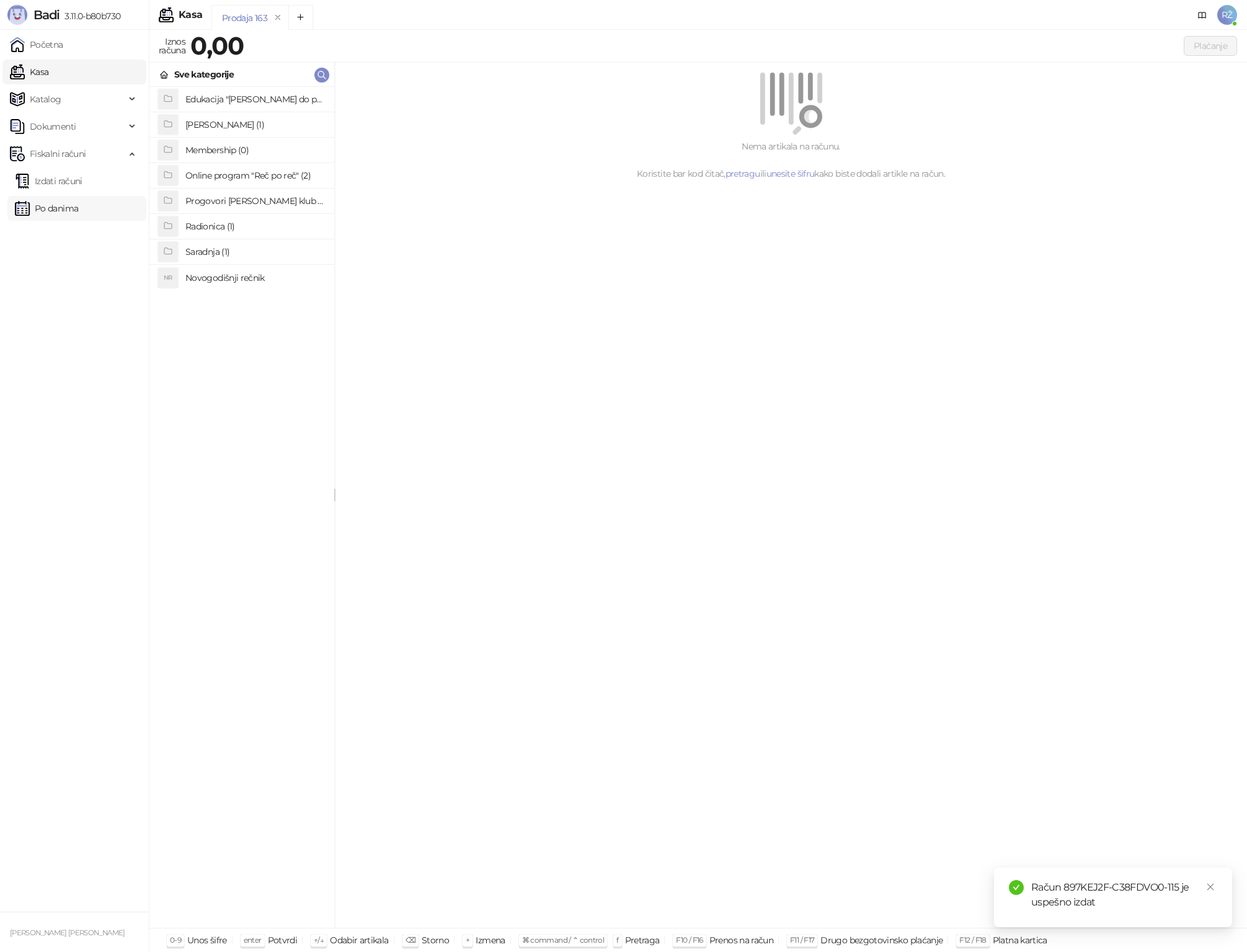
click at [64, 204] on link "Po danima" at bounding box center [46, 209] width 63 height 25
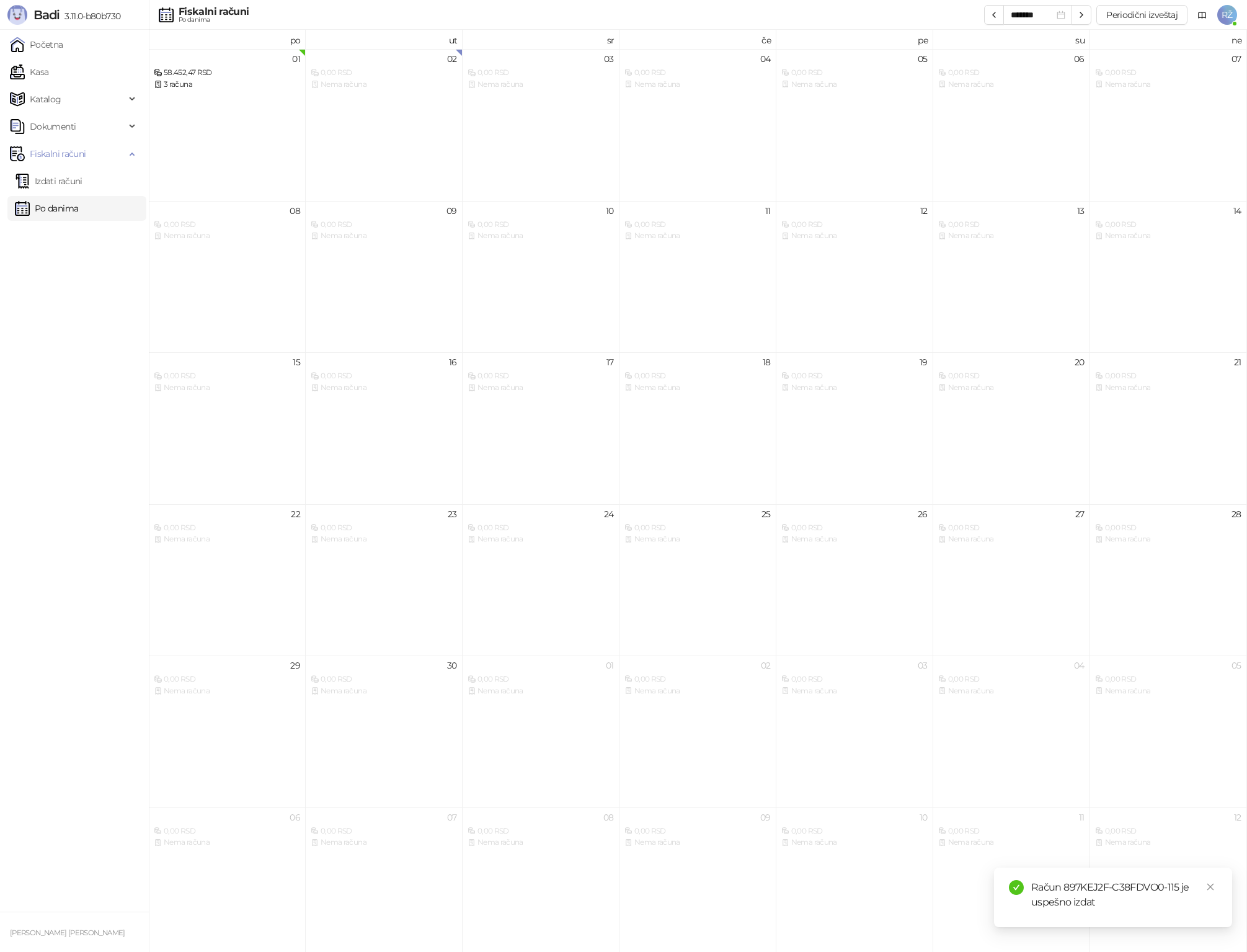
drag, startPoint x: 60, startPoint y: 182, endPoint x: 61, endPoint y: 194, distance: 12.0
click at [60, 182] on link "Izdati računi" at bounding box center [48, 181] width 68 height 25
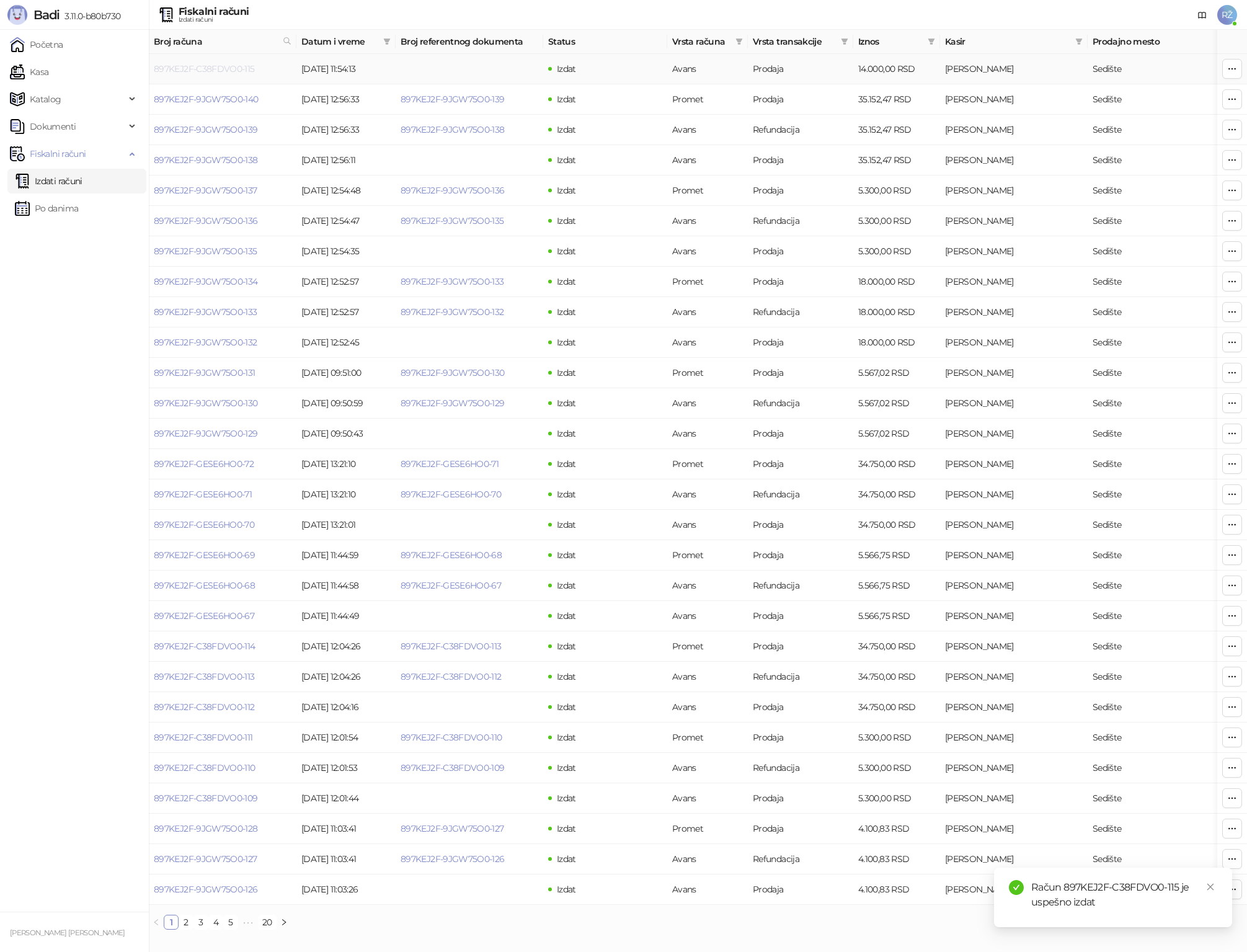
click at [198, 71] on link "897KEJ2F-C38FDVO0-115" at bounding box center [203, 68] width 101 height 11
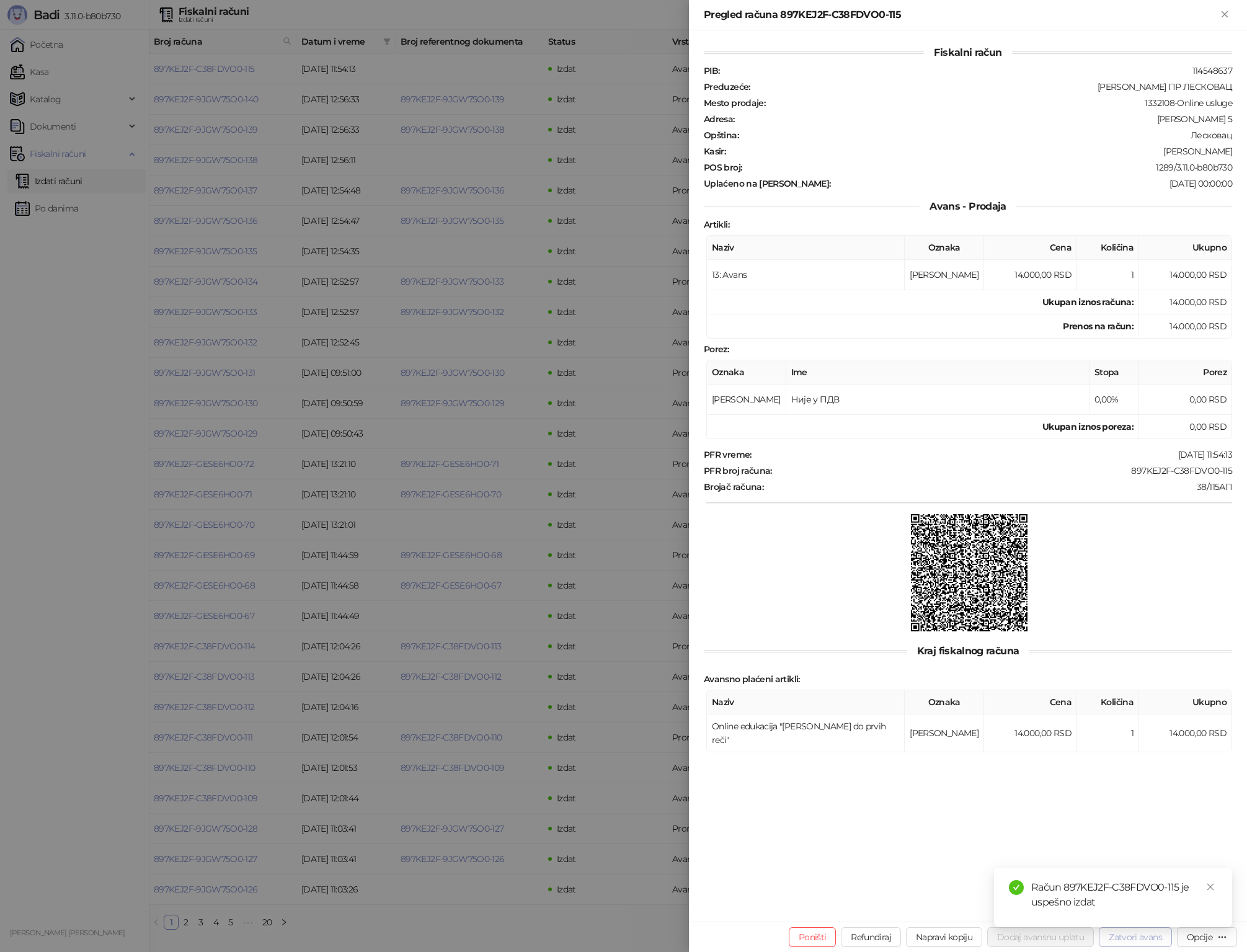
click at [1049, 937] on button "Zatvori avans" at bounding box center [1135, 936] width 73 height 20
type input "**********"
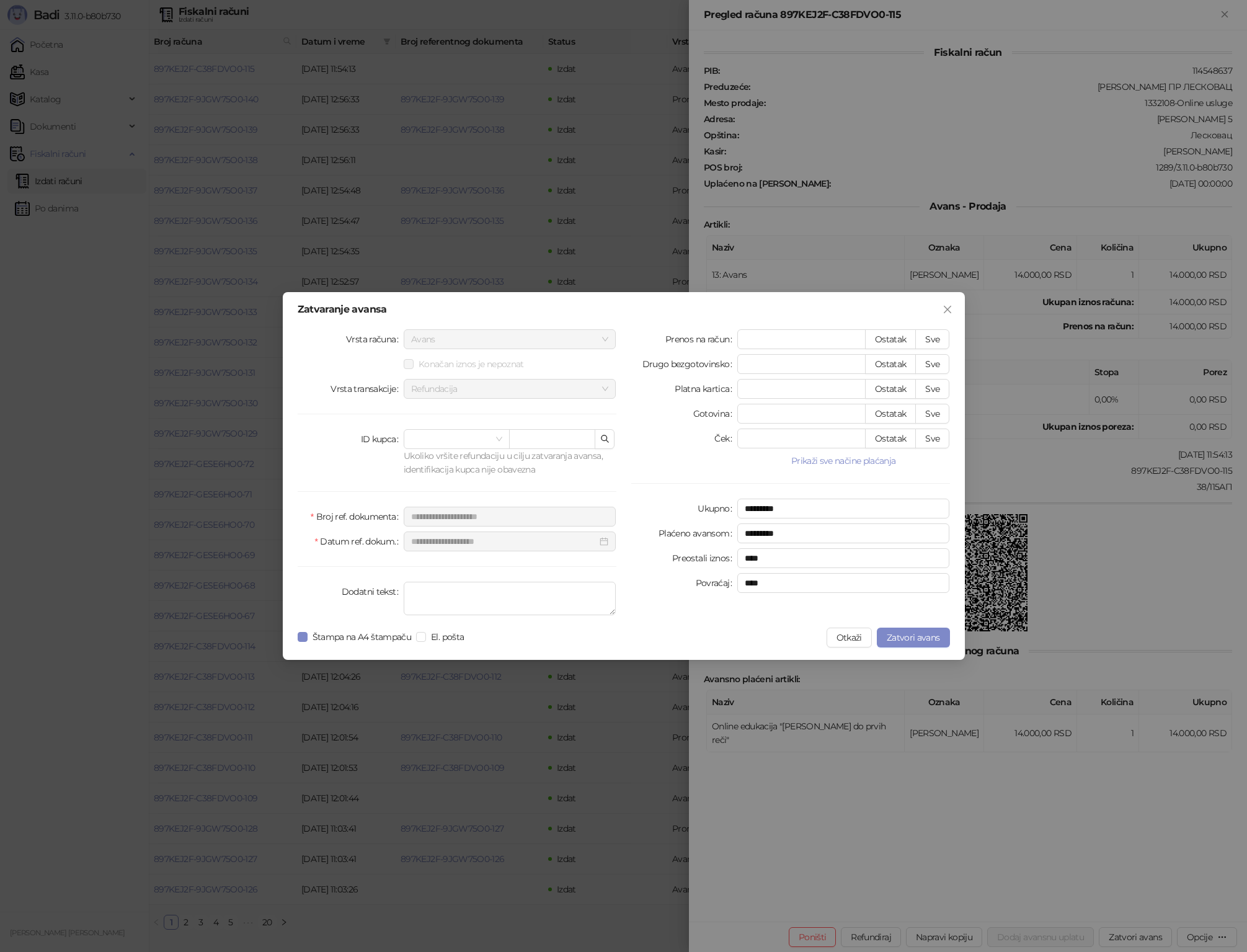
click at [375, 646] on div "Štampa na A4 štampaču El. pošta" at bounding box center [383, 637] width 172 height 20
click at [374, 643] on span "Štampa na A4 štampaču" at bounding box center [362, 637] width 109 height 14
click at [915, 637] on span "Zatvori avans" at bounding box center [913, 637] width 53 height 11
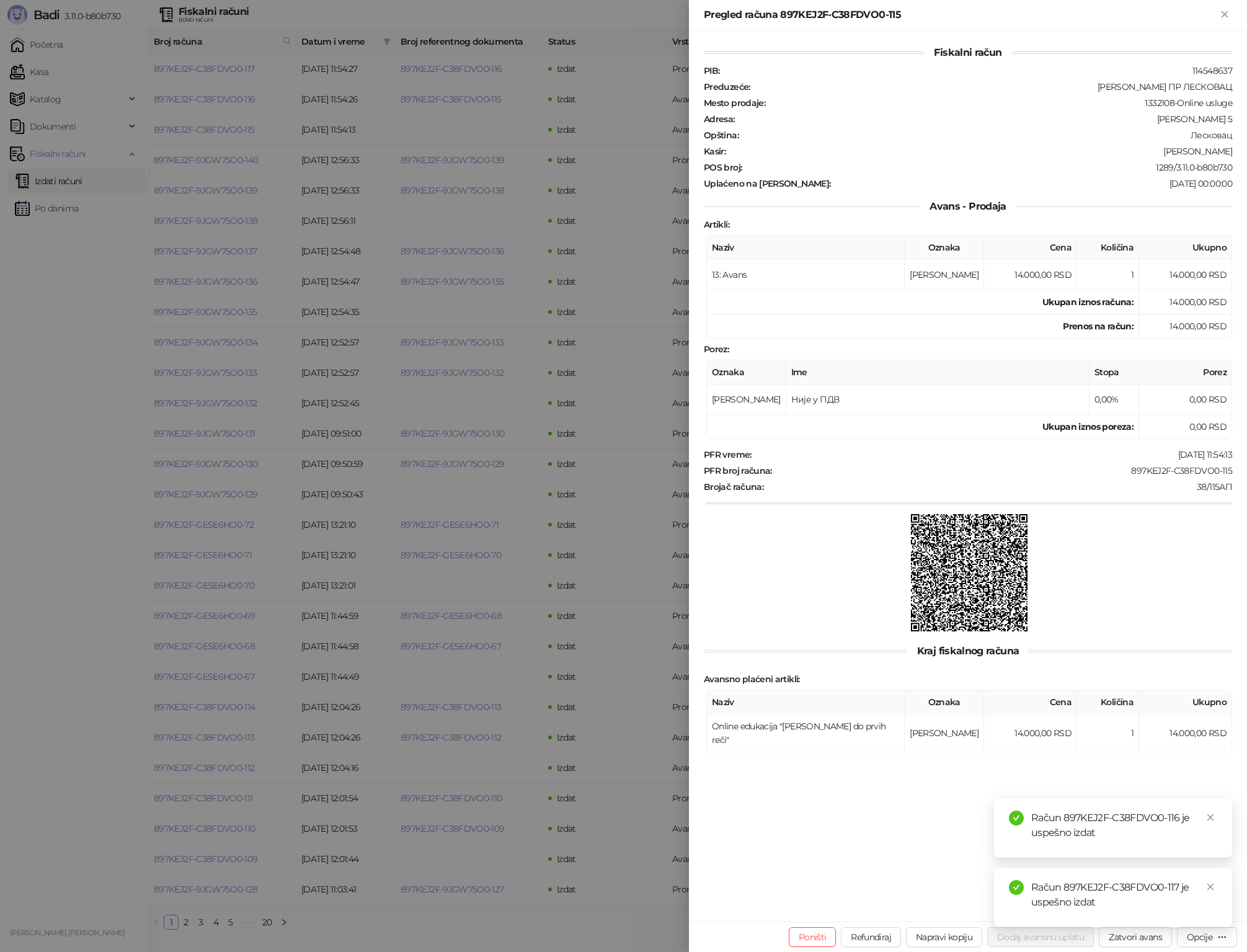
drag, startPoint x: 75, startPoint y: 569, endPoint x: 78, endPoint y: 561, distance: 8.5
click at [75, 569] on div at bounding box center [624, 476] width 1247 height 952
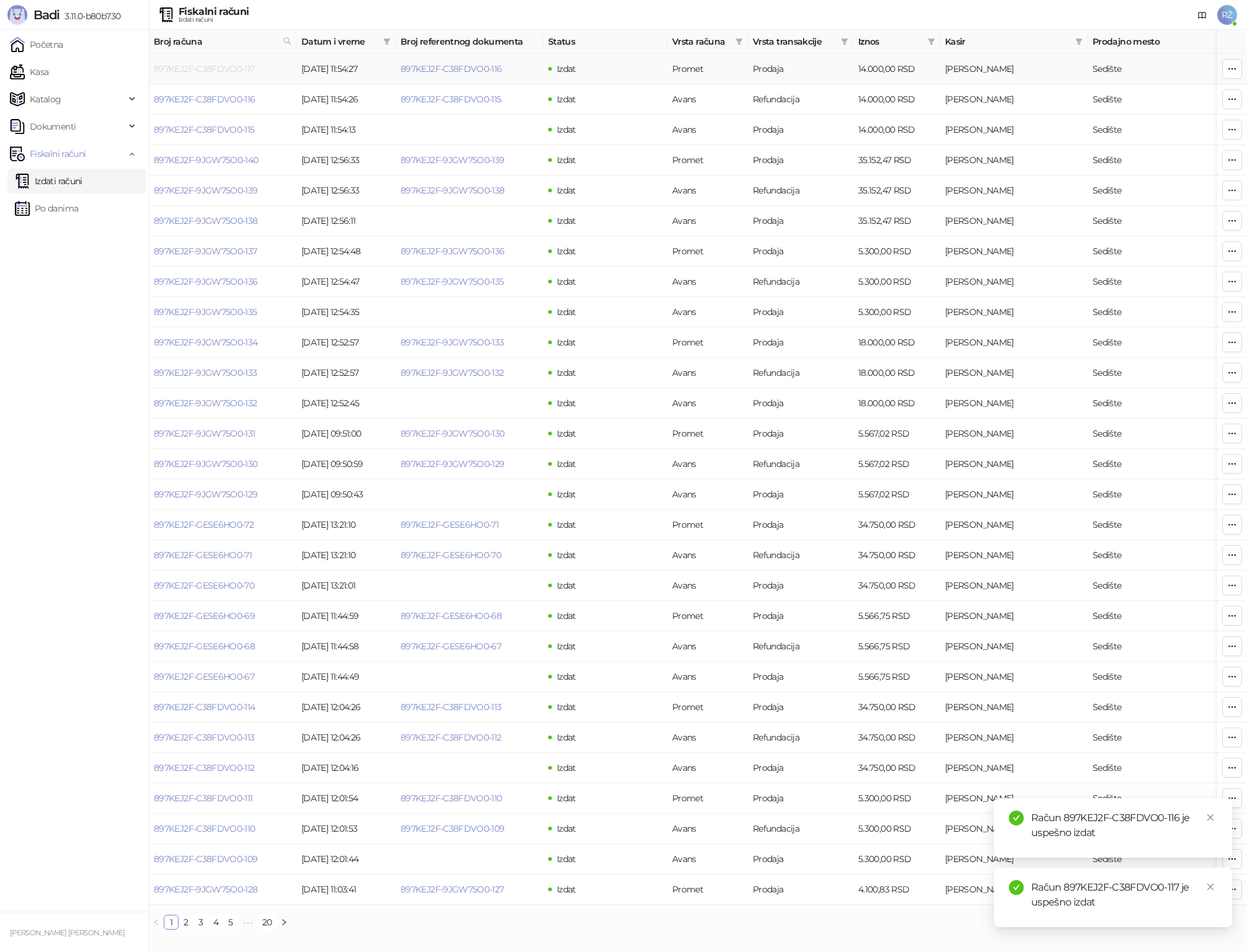
click at [220, 67] on link "897KEJ2F-C38FDVO0-117" at bounding box center [203, 68] width 101 height 11
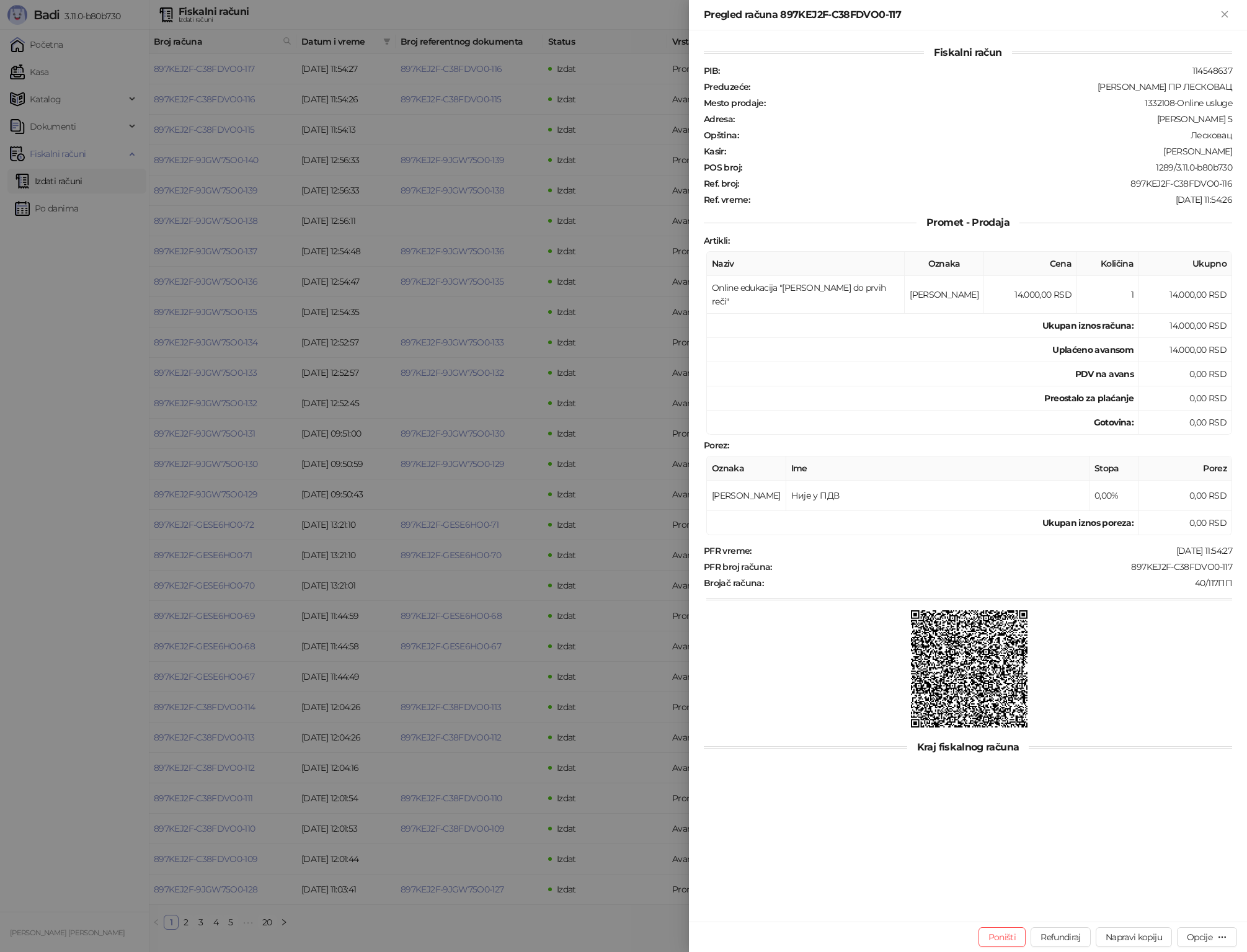
click at [74, 539] on div at bounding box center [624, 476] width 1247 height 952
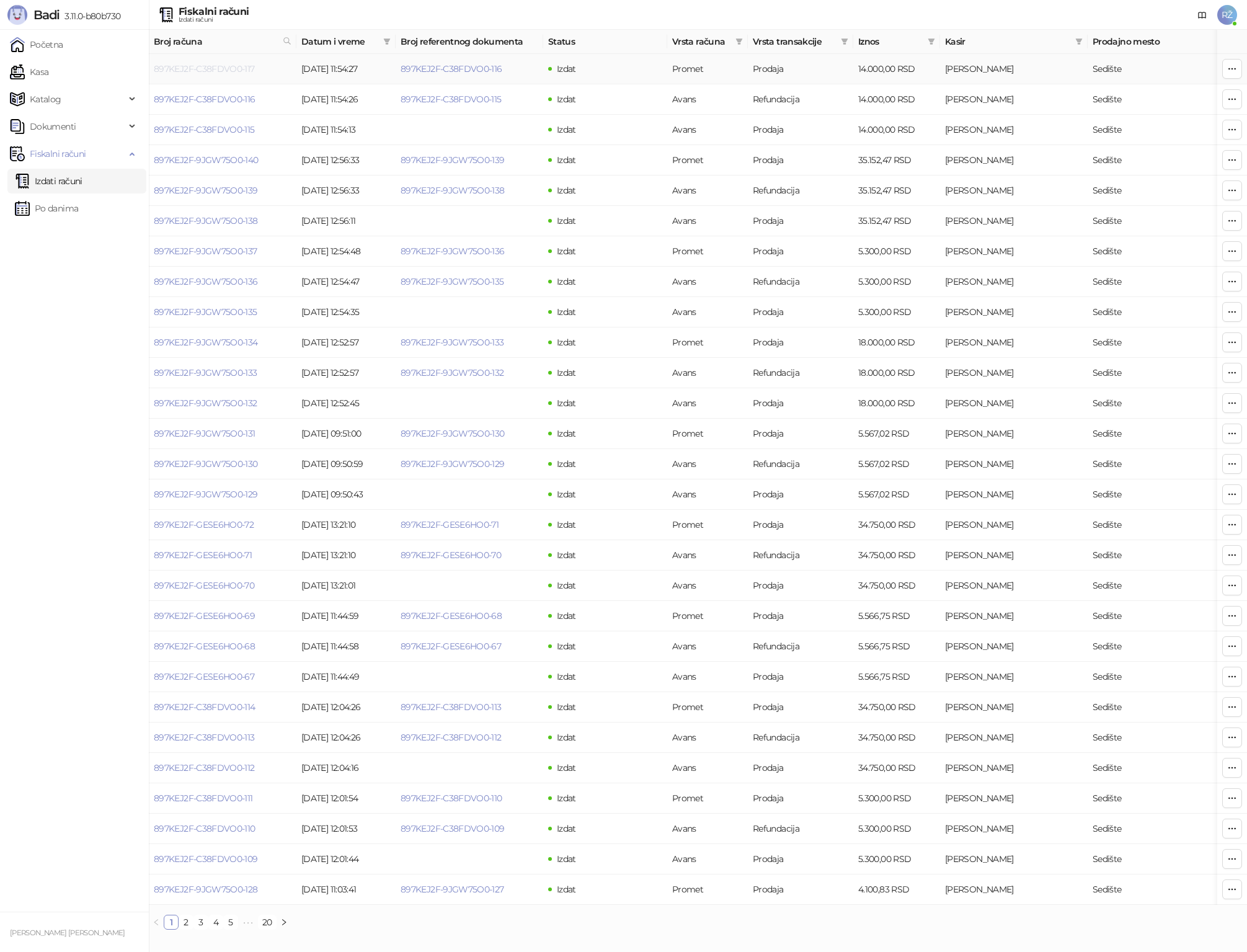
click at [192, 70] on link "897KEJ2F-C38FDVO0-117" at bounding box center [203, 68] width 101 height 11
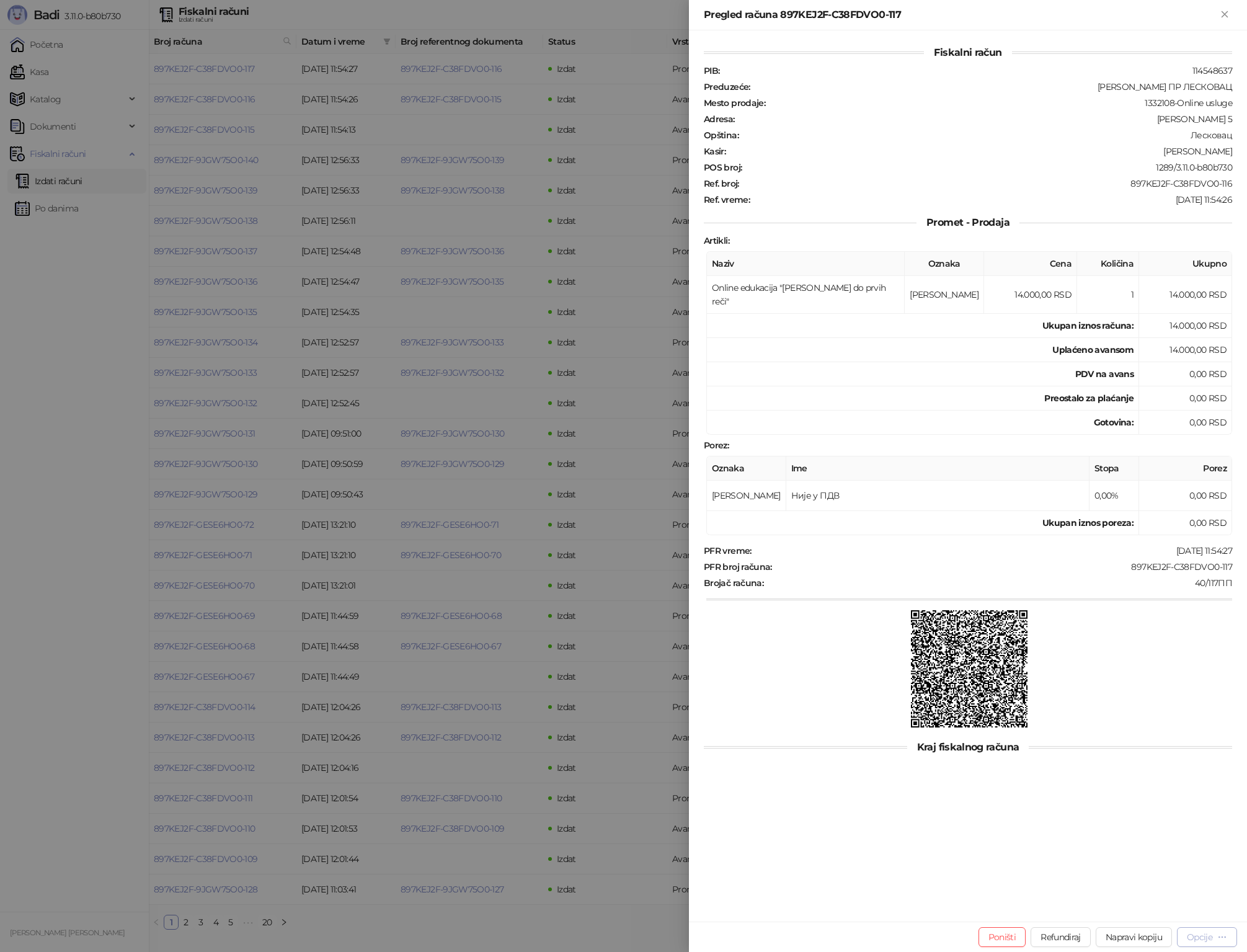
click at [1049, 939] on div "Opcije" at bounding box center [1200, 936] width 25 height 11
click at [1049, 921] on li "Preuzmi u PDF formatu" at bounding box center [1158, 912] width 156 height 20
click at [1049, 916] on div "Račun 897KEJ2F-C38FDVO0-117 će uskoro početi sa preuzimanjem" at bounding box center [1114, 897] width 239 height 60
